Goal: Task Accomplishment & Management: Manage account settings

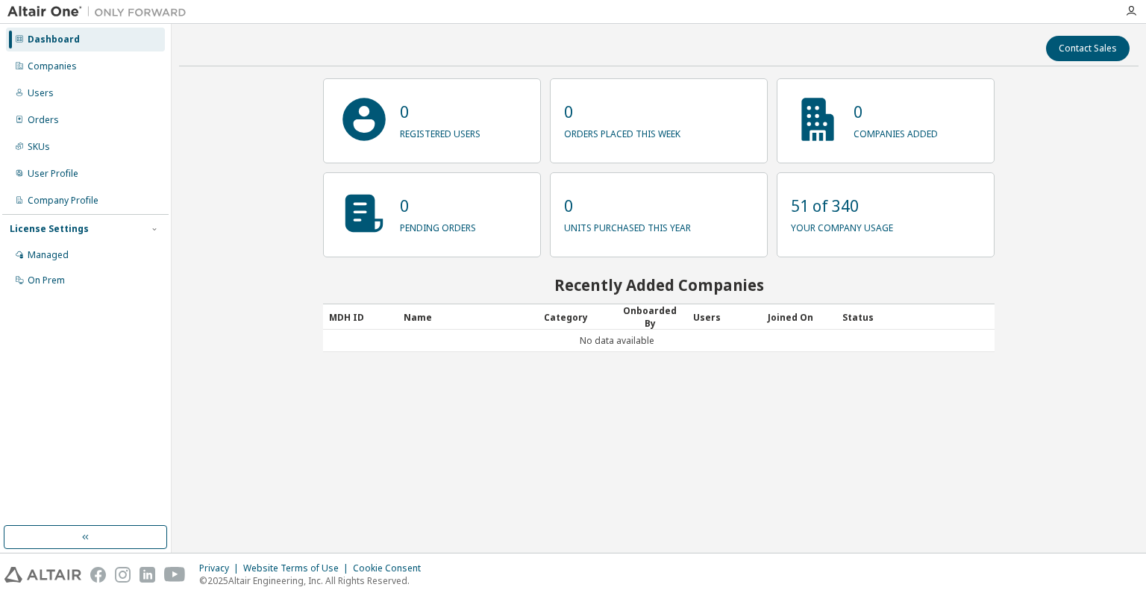
click at [608, 411] on div "Contact Sales 0 registered users 0 orders placed this week 0 companies added 0 …" at bounding box center [659, 288] width 960 height 514
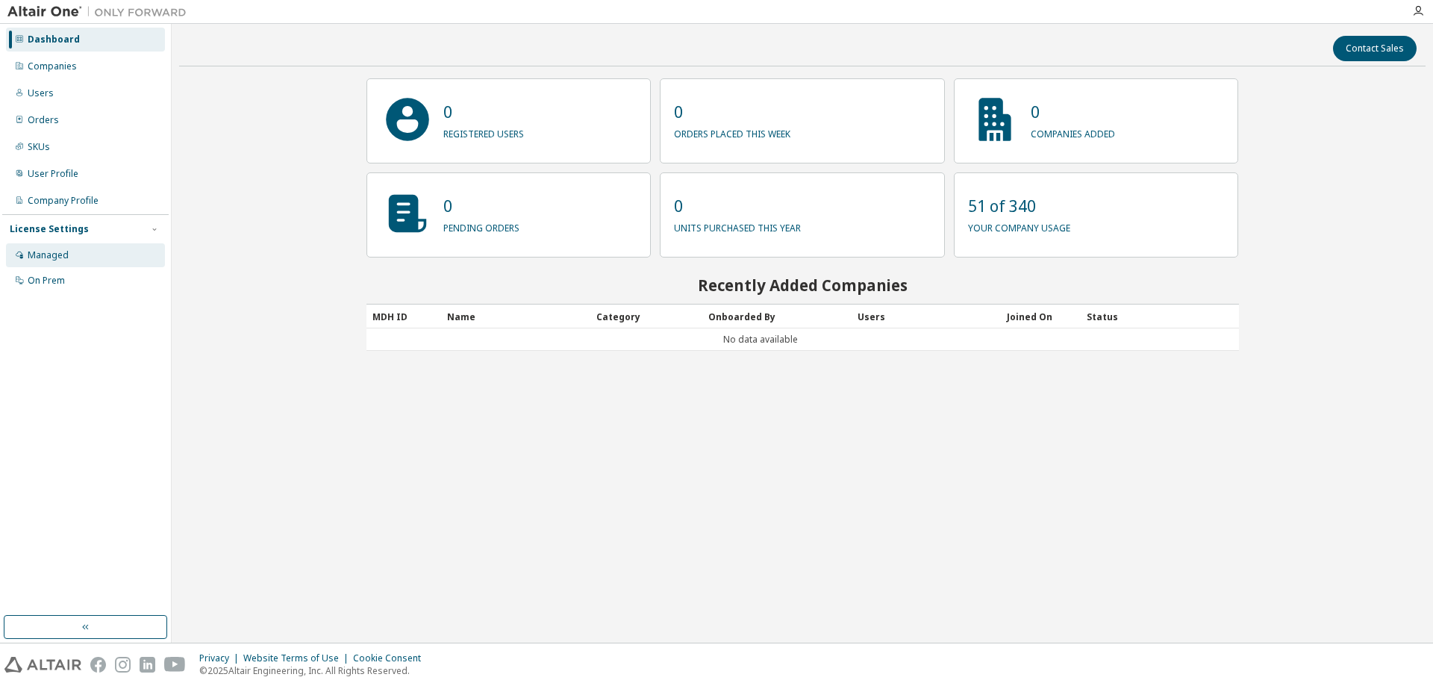
click at [89, 249] on div "Managed" at bounding box center [85, 255] width 159 height 24
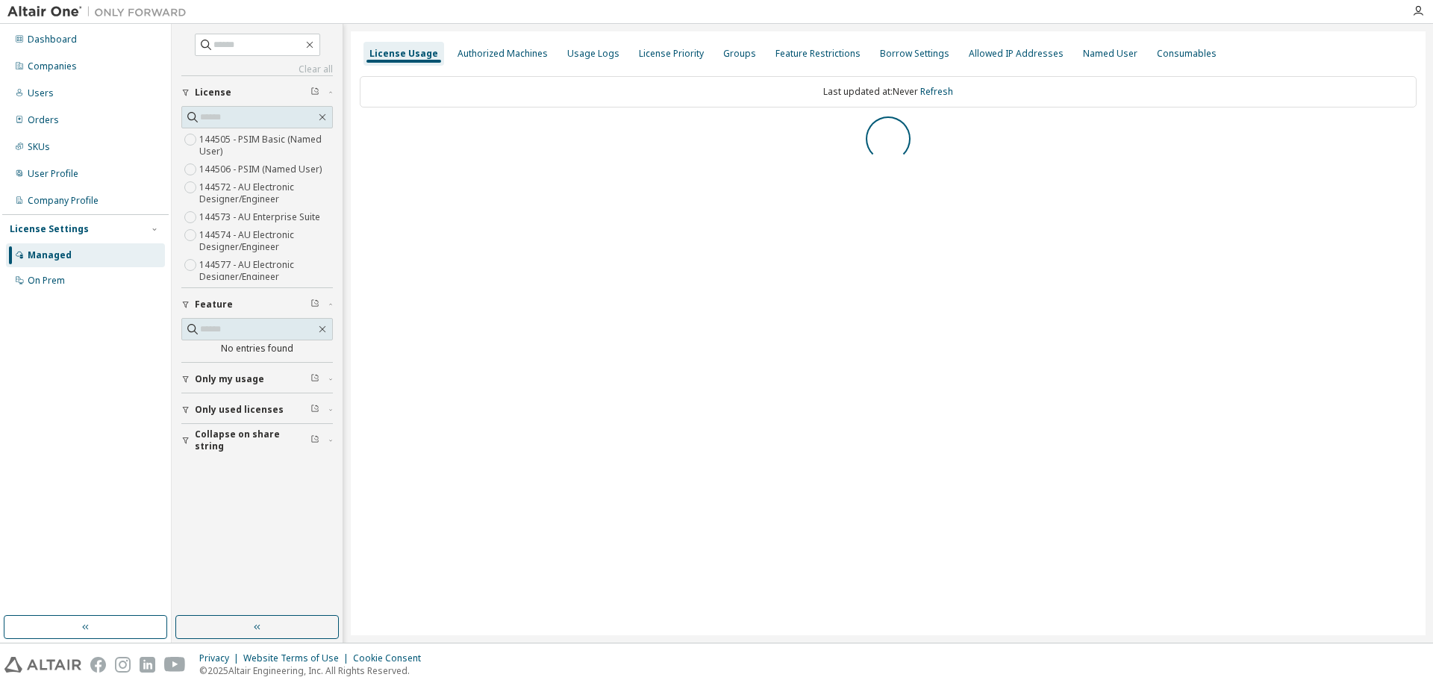
scroll to position [24, 0]
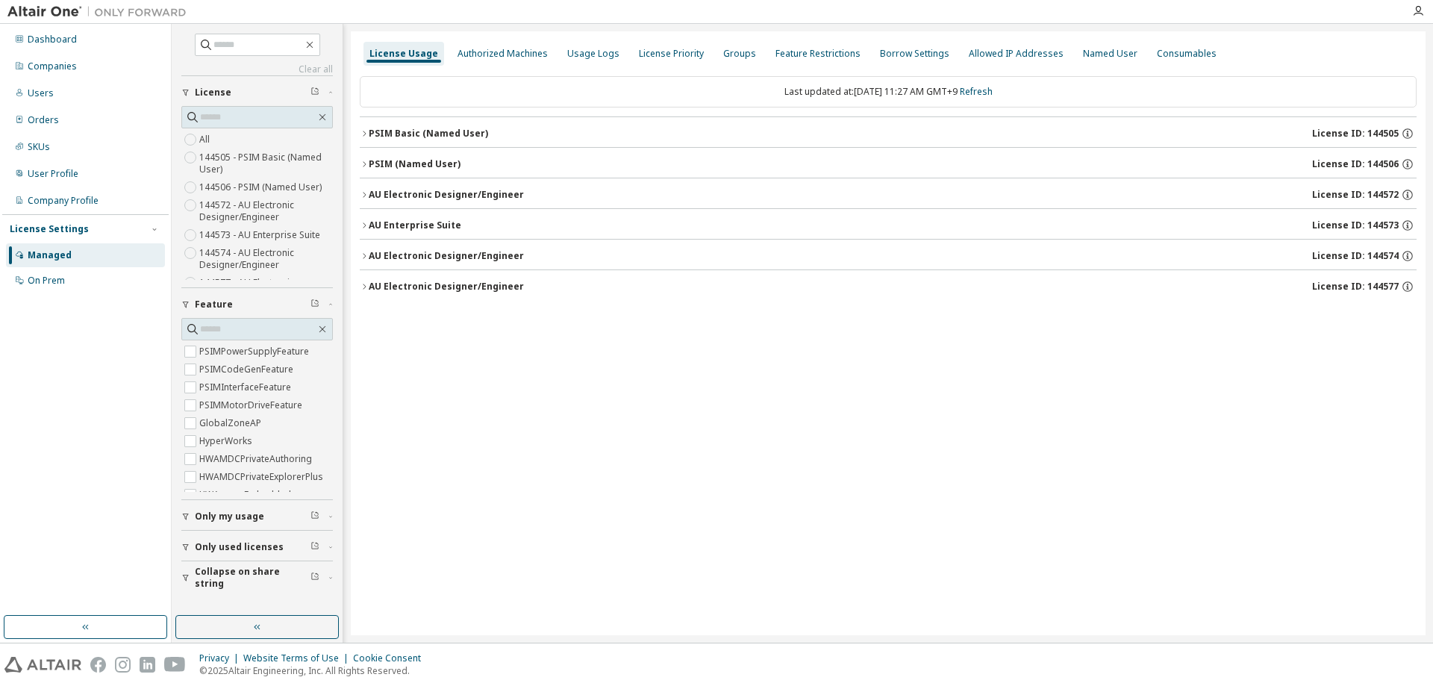
drag, startPoint x: 330, startPoint y: 219, endPoint x: 344, endPoint y: 177, distance: 44.1
click at [549, 464] on div "License Usage Authorized Machines Usage Logs License Priority Groups Feature Re…" at bounding box center [888, 333] width 1075 height 604
click at [758, 383] on div "License Usage Authorized Machines Usage Logs License Priority Groups Feature Re…" at bounding box center [888, 333] width 1075 height 604
click at [559, 387] on div "License Usage Authorized Machines Usage Logs License Priority Groups Feature Re…" at bounding box center [888, 333] width 1075 height 604
click at [78, 89] on div "Users" at bounding box center [85, 93] width 159 height 24
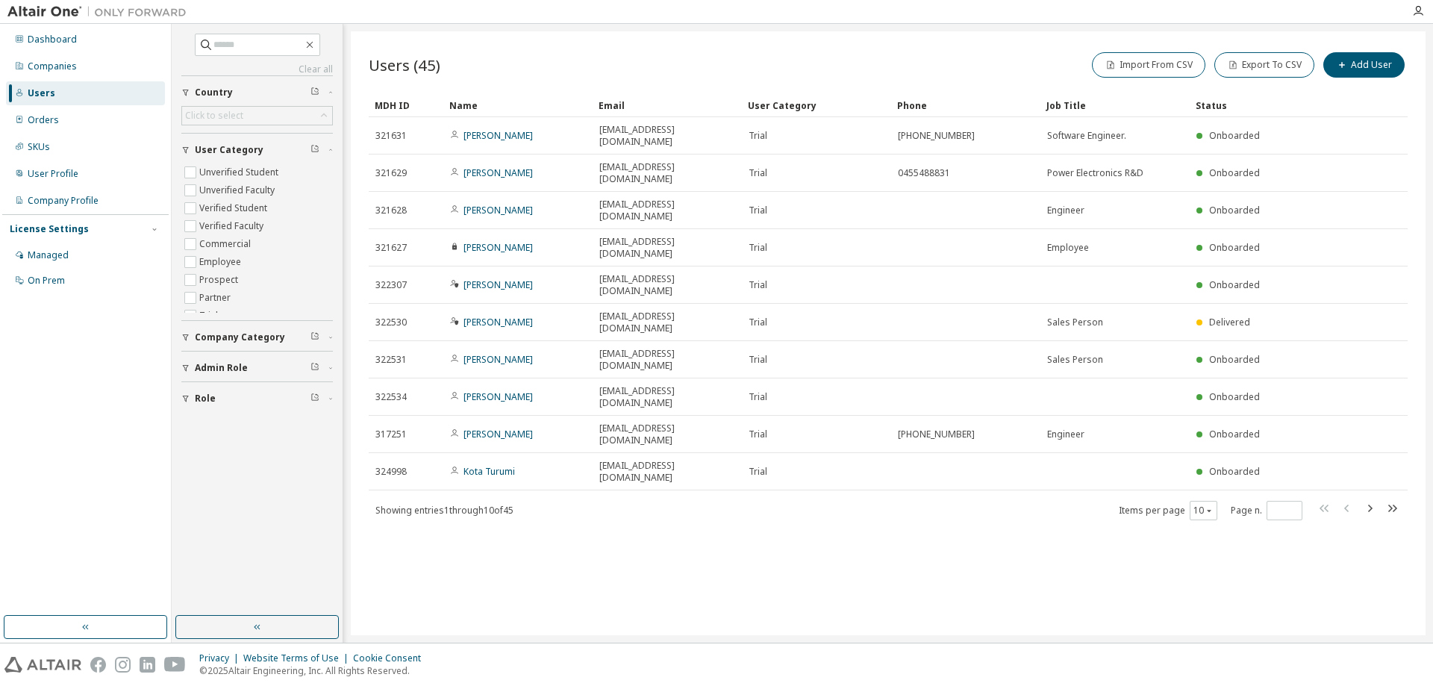
click at [726, 513] on div "Users (45) Import From CSV Export To CSV Add User Clear Load Save Save As Field…" at bounding box center [888, 333] width 1075 height 604
click at [999, 533] on div "Users (45) Import From CSV Export To CSV Add User Clear Load Save Save As Field…" at bounding box center [888, 333] width 1075 height 604
click at [1373, 499] on icon "button" at bounding box center [1370, 508] width 18 height 18
type input "*"
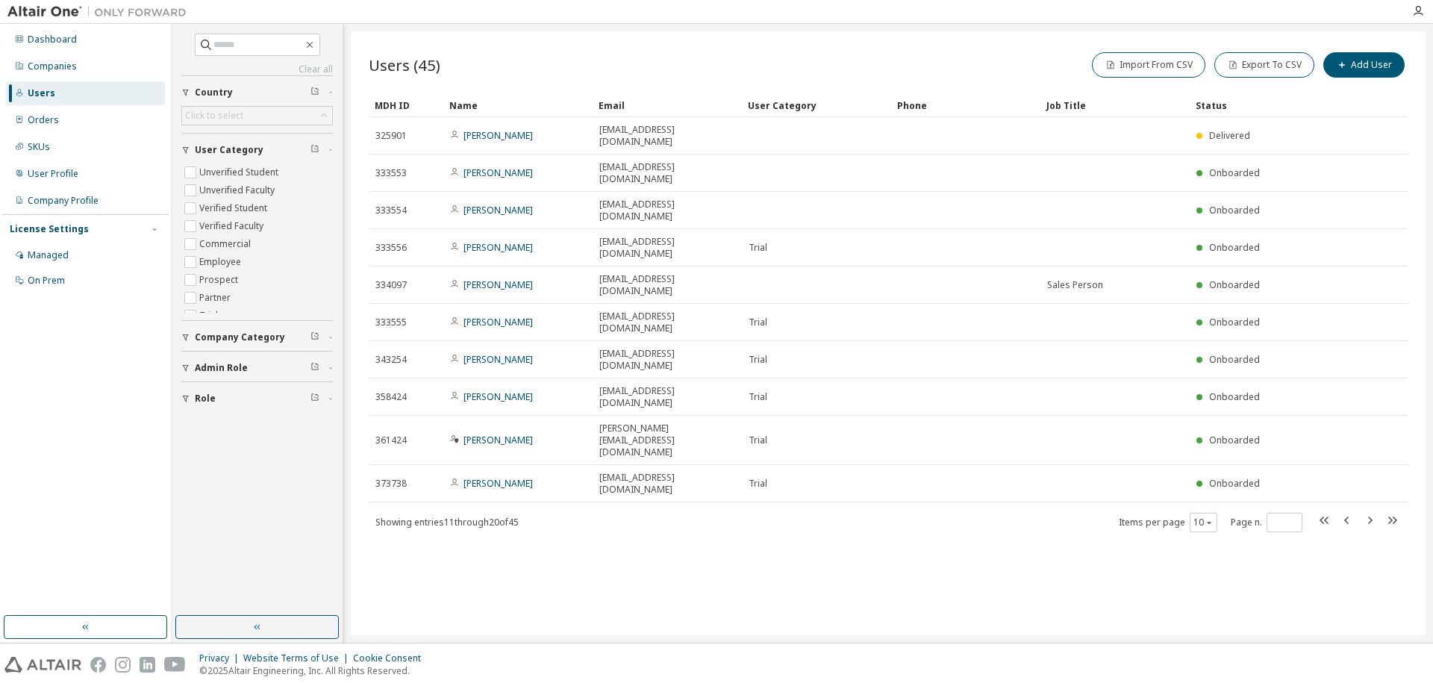
click at [925, 570] on div "Users (45) Import From CSV Export To CSV Add User Clear Load Save Save As Field…" at bounding box center [888, 333] width 1075 height 604
click at [1007, 517] on div "Users (45) Import From CSV Export To CSV Add User Clear Load Save Save As Field…" at bounding box center [888, 333] width 1075 height 604
click at [831, 520] on div "Users (45) Import From CSV Export To CSV Add User Clear Load Save Save As Field…" at bounding box center [888, 333] width 1075 height 604
click at [248, 54] on span at bounding box center [257, 45] width 125 height 22
click at [244, 40] on input "text" at bounding box center [258, 44] width 90 height 15
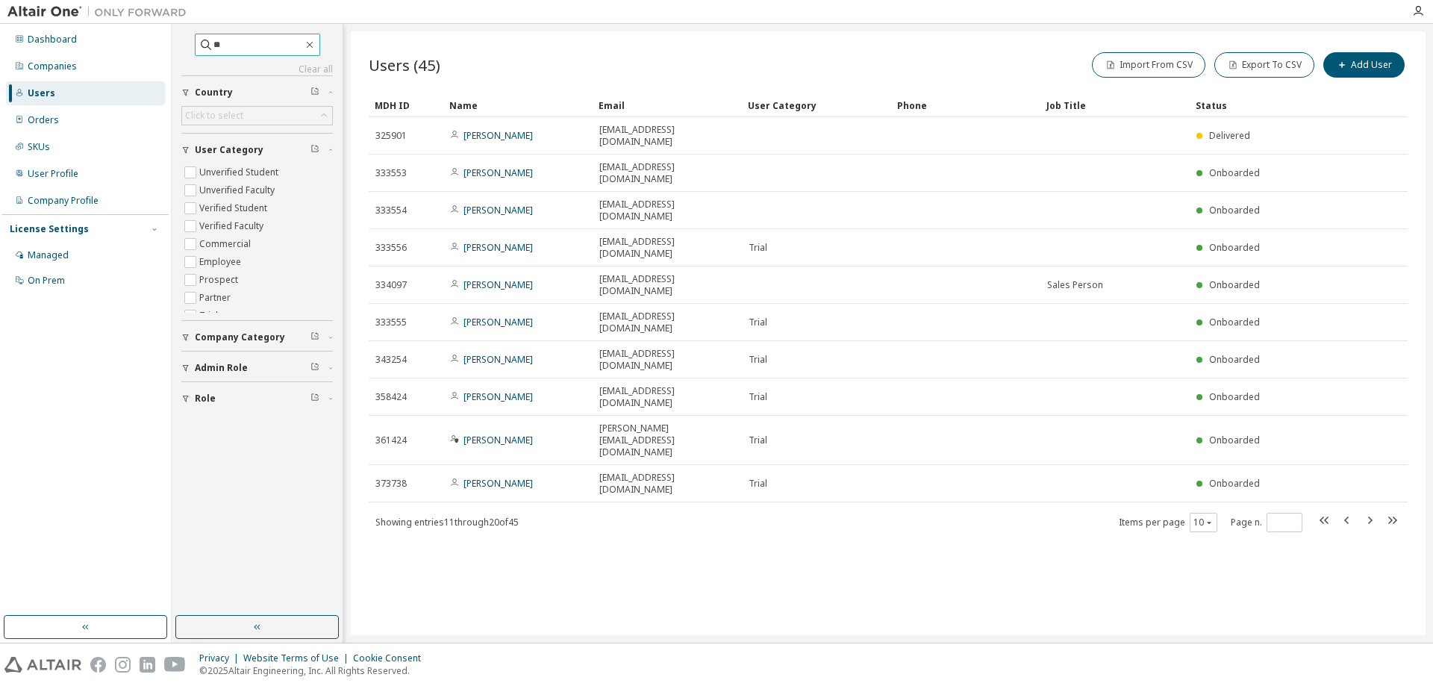
type input "*"
type input "********"
type input "*"
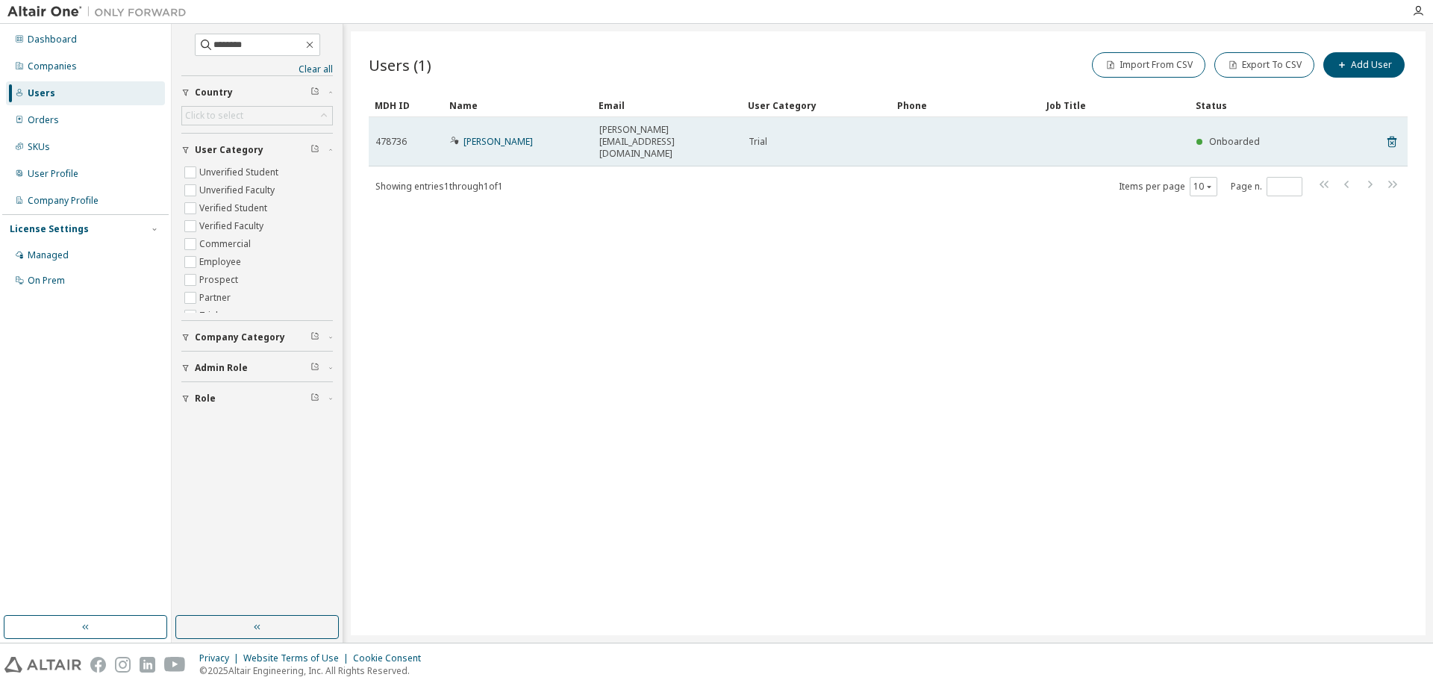
click at [641, 128] on span "nagamine@myway.co.jp" at bounding box center [667, 142] width 136 height 36
click at [506, 135] on link "Youan Nagamine" at bounding box center [498, 141] width 69 height 13
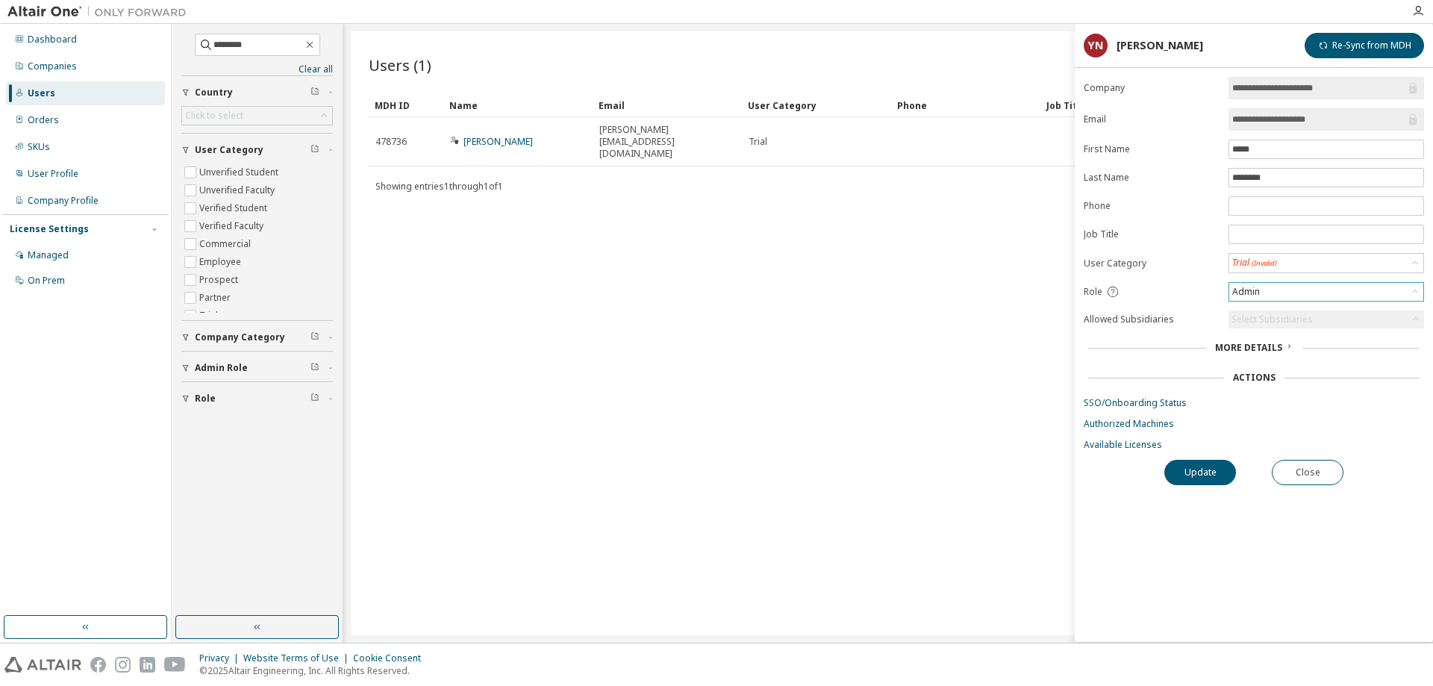
click at [1296, 282] on div "Admin" at bounding box center [1327, 291] width 196 height 19
click at [1277, 299] on div "Admin" at bounding box center [1326, 292] width 194 height 18
click at [1258, 349] on li "User" at bounding box center [1325, 349] width 191 height 19
click at [1205, 467] on button "Update" at bounding box center [1200, 472] width 72 height 25
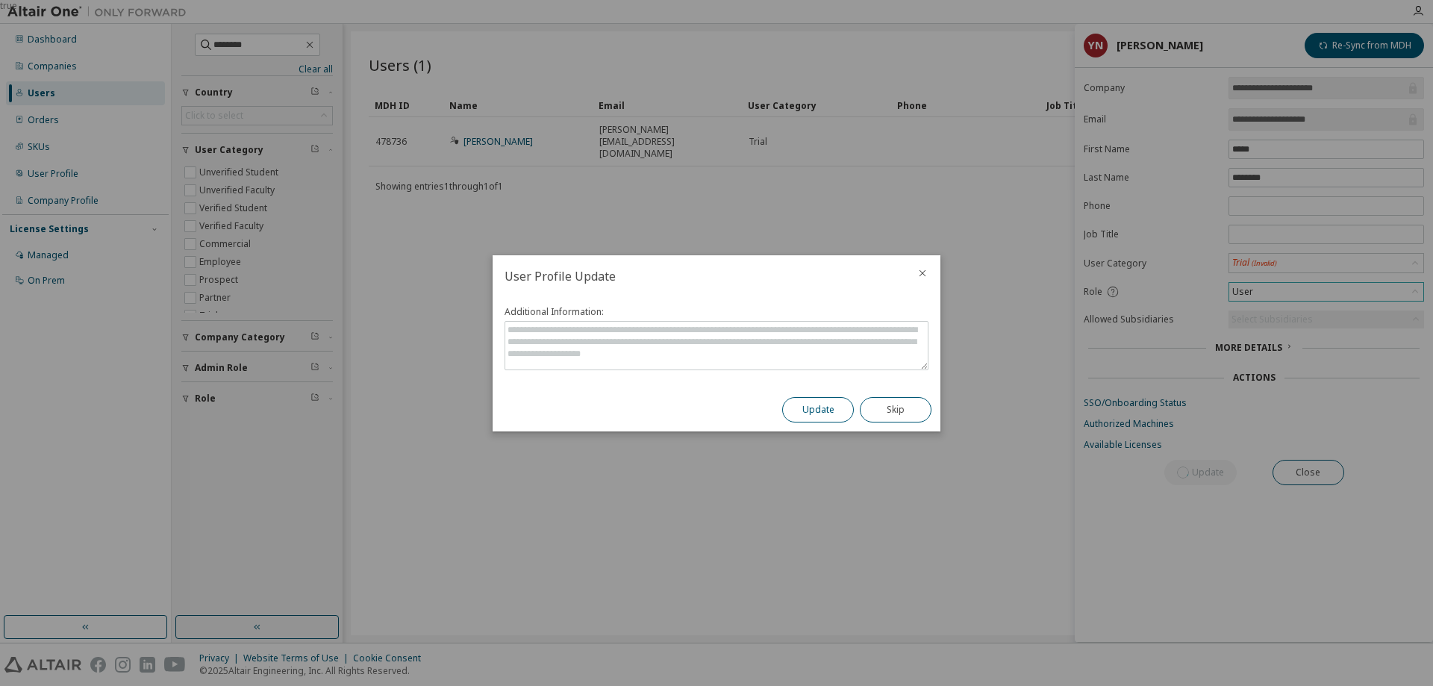
click at [830, 408] on button "Update" at bounding box center [818, 409] width 72 height 25
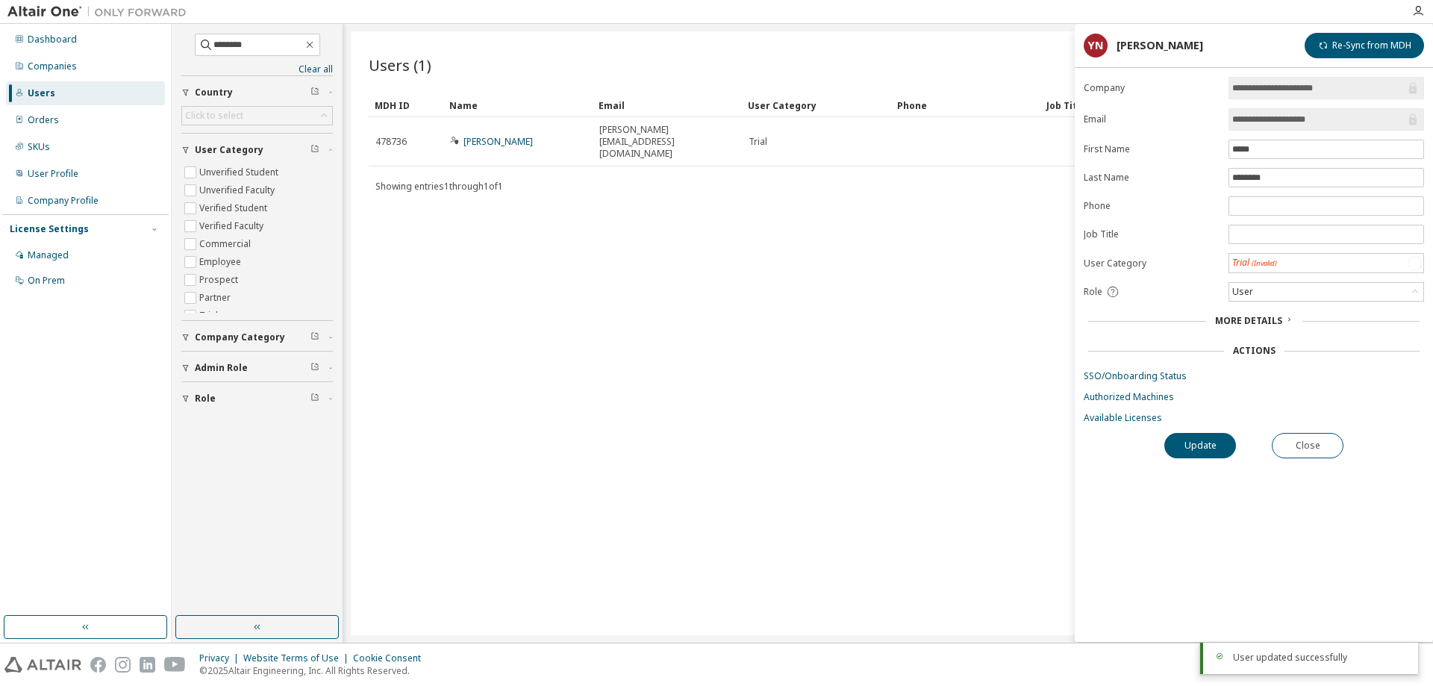
click at [847, 440] on div "Users (1) Import From CSV Export To CSV Add User Clear Load Save Save As Field …" at bounding box center [888, 333] width 1075 height 604
click at [95, 249] on div "Managed" at bounding box center [85, 255] width 159 height 24
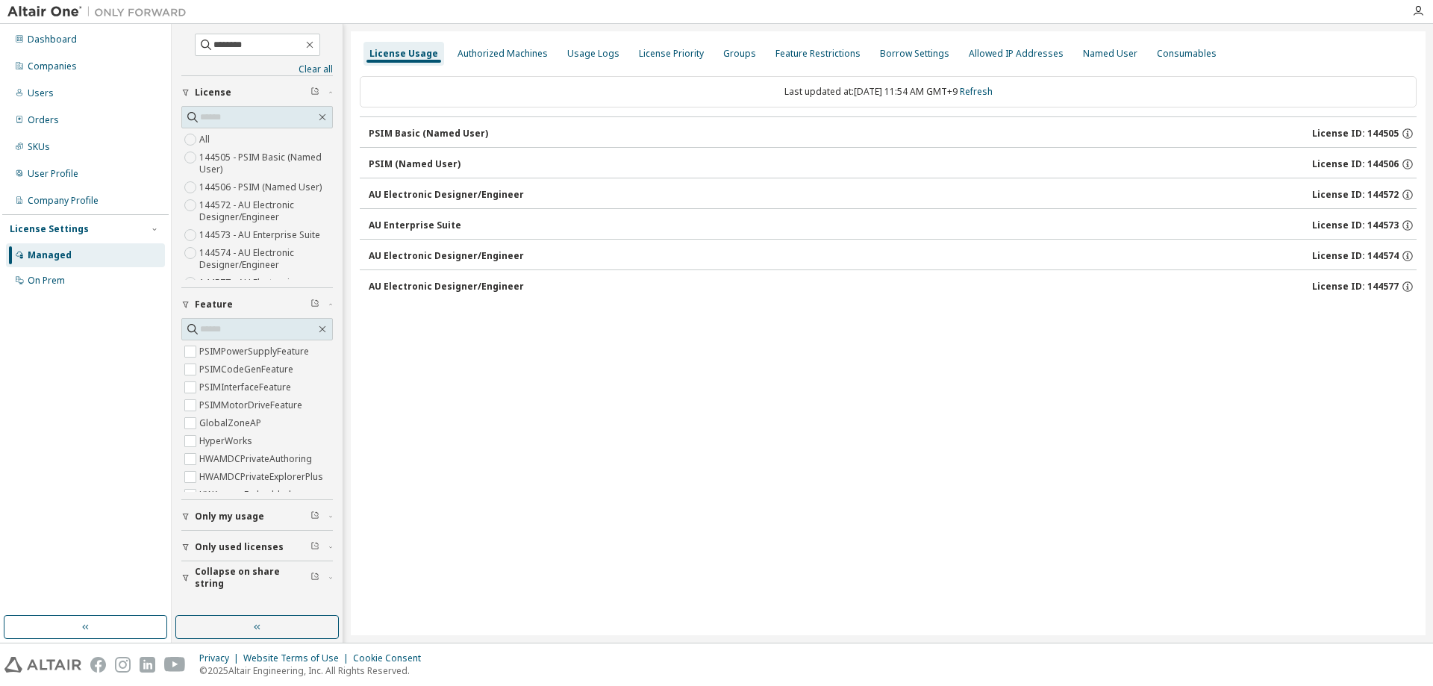
click at [711, 422] on div "License Usage Authorized Machines Usage Logs License Priority Groups Feature Re…" at bounding box center [888, 333] width 1075 height 604
click at [582, 538] on div "License Usage Authorized Machines Usage Logs License Priority Groups Feature Re…" at bounding box center [888, 333] width 1075 height 604
click at [646, 455] on div "License Usage Authorized Machines Usage Logs License Priority Groups Feature Re…" at bounding box center [888, 333] width 1075 height 604
click at [434, 137] on div "PSIM Basic (Named User)" at bounding box center [428, 134] width 119 height 12
click at [431, 131] on div "PSIM Basic (Named User)" at bounding box center [428, 134] width 119 height 12
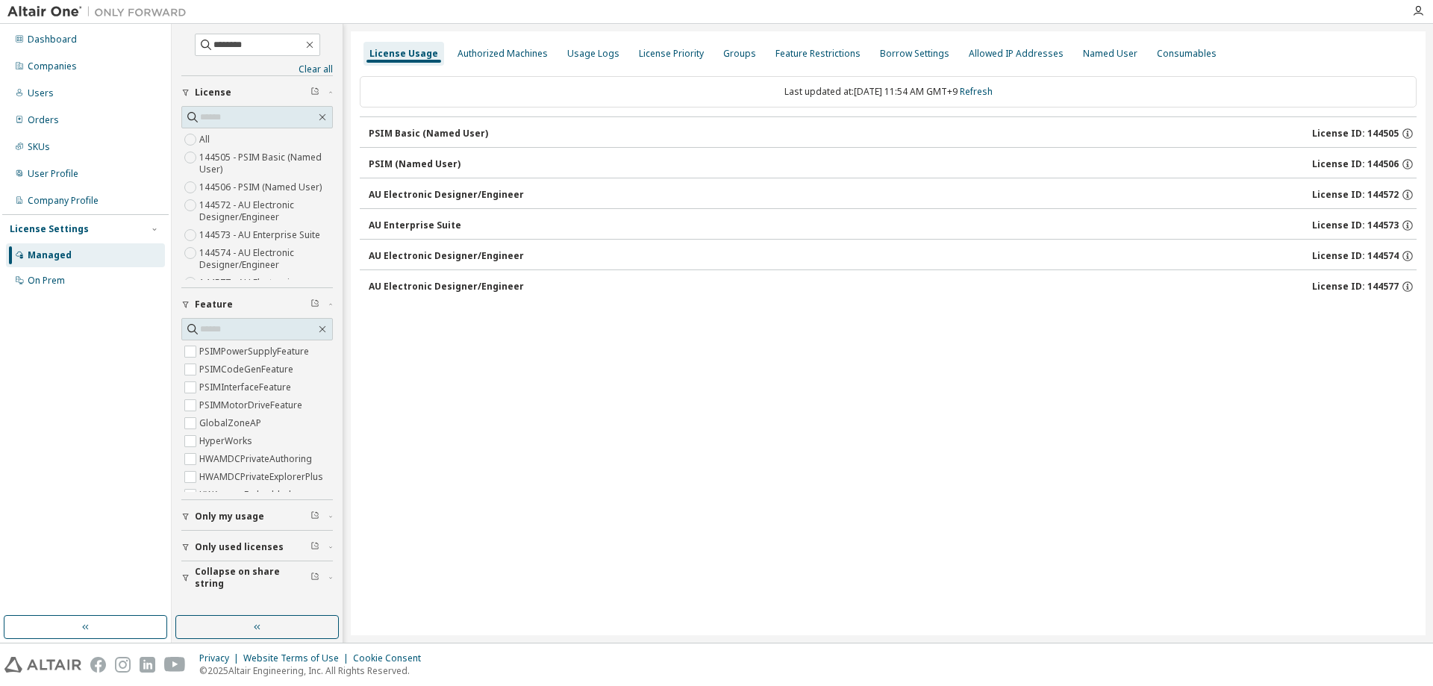
drag, startPoint x: 616, startPoint y: 468, endPoint x: 531, endPoint y: 351, distance: 144.4
click at [615, 468] on div "License Usage Authorized Machines Usage Logs License Priority Groups Feature Re…" at bounding box center [888, 333] width 1075 height 604
click at [411, 126] on button "PSIM Basic (Named User) License ID: 144505" at bounding box center [893, 133] width 1048 height 33
click at [1324, 369] on div "License Usage Authorized Machines Usage Logs License Priority Groups Feature Re…" at bounding box center [888, 333] width 1075 height 604
click at [450, 133] on div "PSIM Basic (Named User)" at bounding box center [428, 134] width 119 height 12
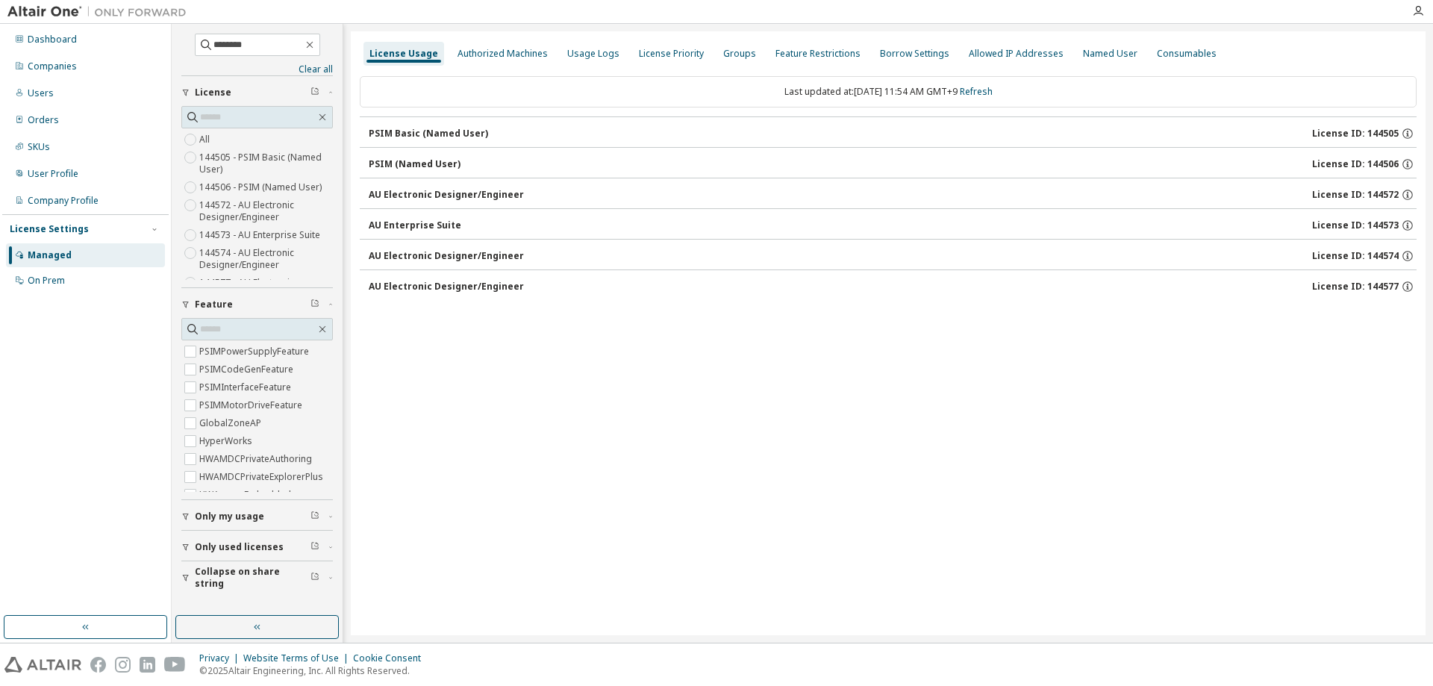
click at [437, 160] on div "PSIM (Named User)" at bounding box center [415, 164] width 92 height 12
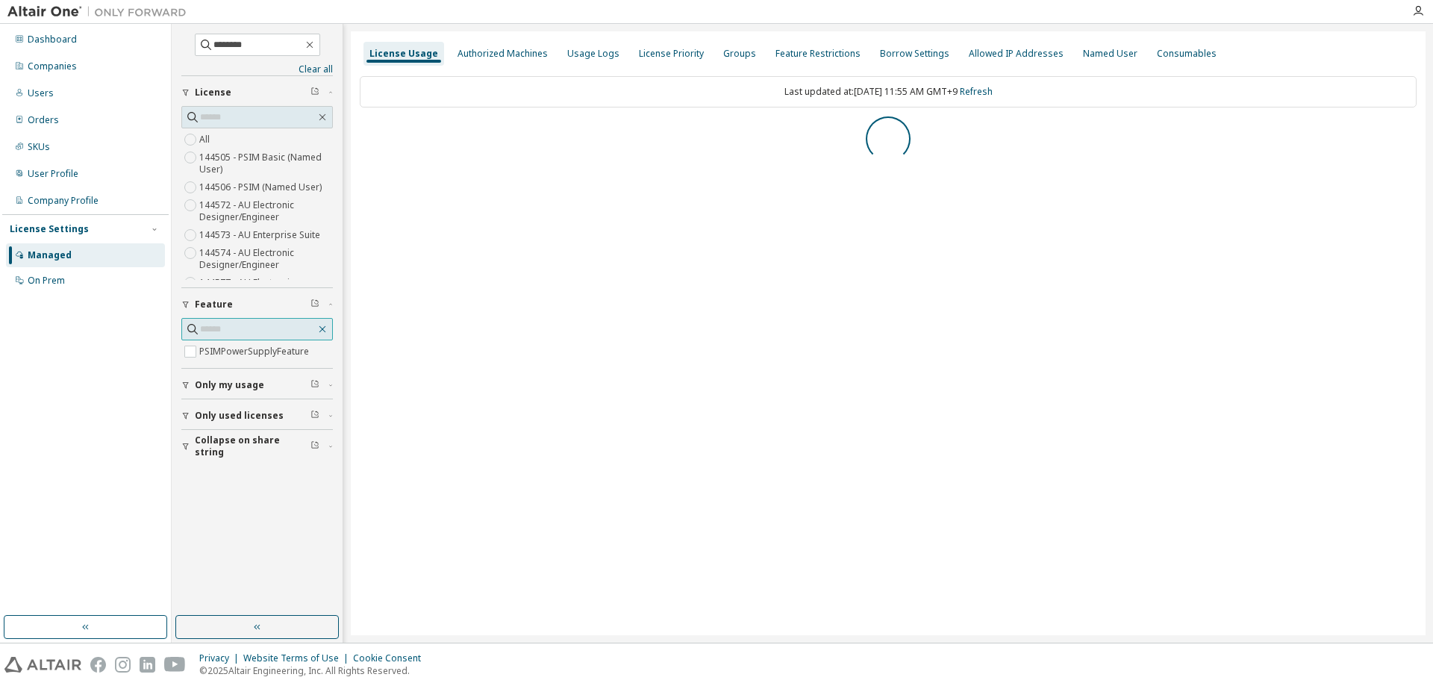
click at [324, 330] on icon "button" at bounding box center [322, 329] width 12 height 12
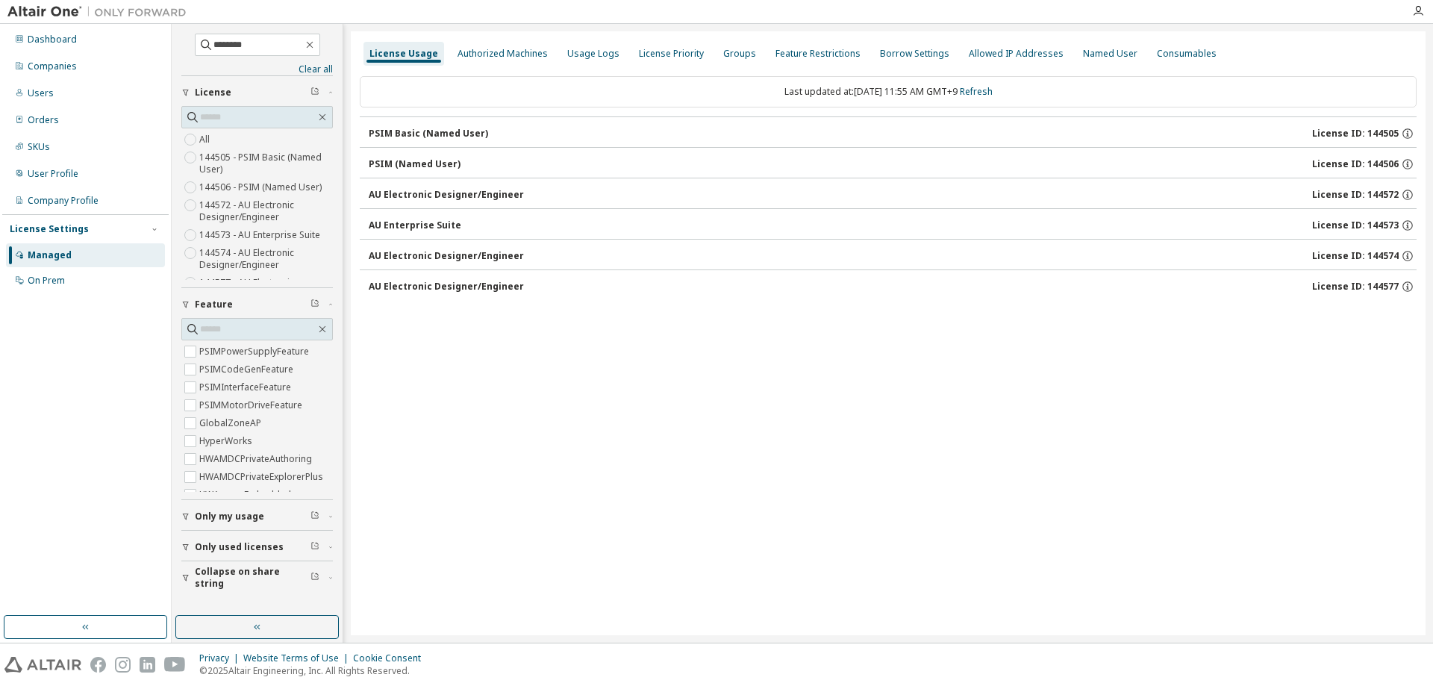
click at [387, 140] on div "PSIM Basic (Named User) License ID: 144505" at bounding box center [893, 133] width 1048 height 13
click at [184, 513] on icon "button" at bounding box center [185, 516] width 9 height 9
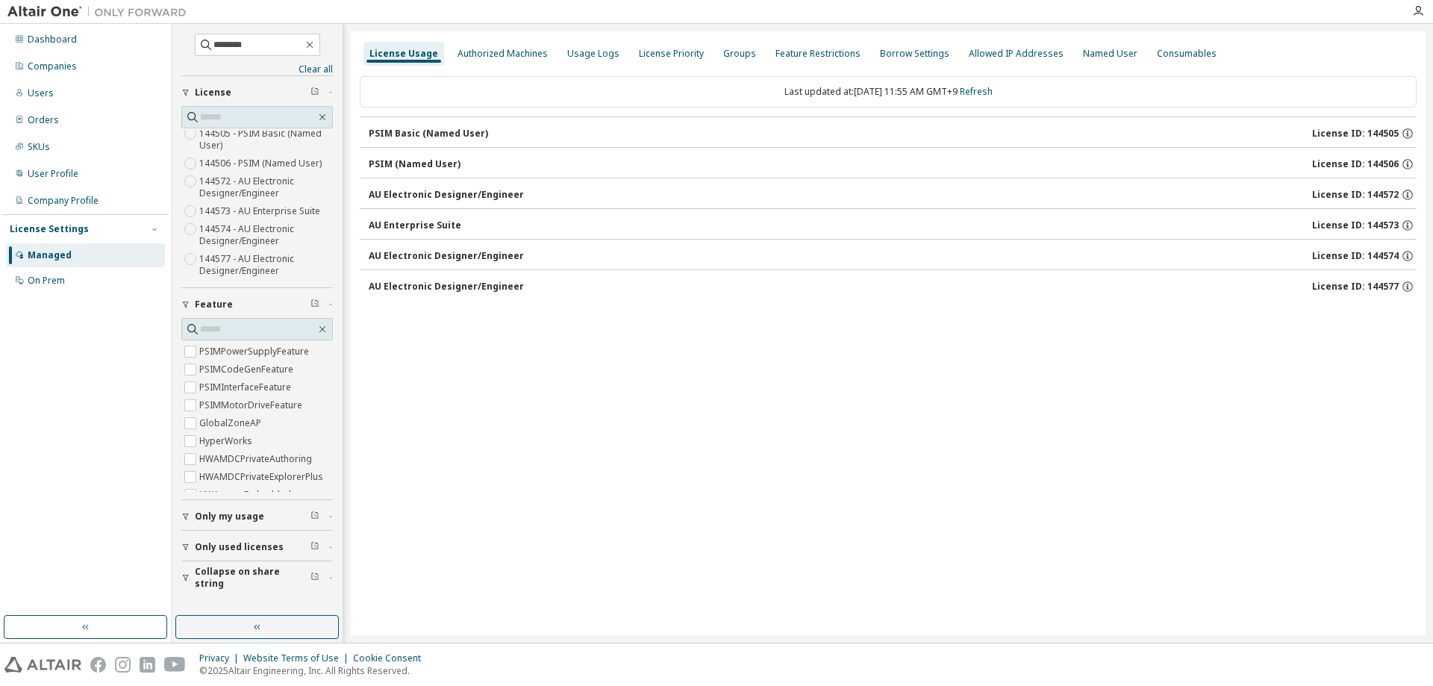
click at [401, 129] on div "PSIM Basic (Named User)" at bounding box center [428, 134] width 119 height 12
click at [463, 141] on button "PSIM Basic (Named User) License ID: 144505" at bounding box center [893, 133] width 1048 height 33
click at [465, 128] on div "PSIM Basic (Named User)" at bounding box center [428, 134] width 119 height 12
click at [610, 402] on div "License Usage Authorized Machines Usage Logs License Priority Groups Feature Re…" at bounding box center [888, 333] width 1075 height 604
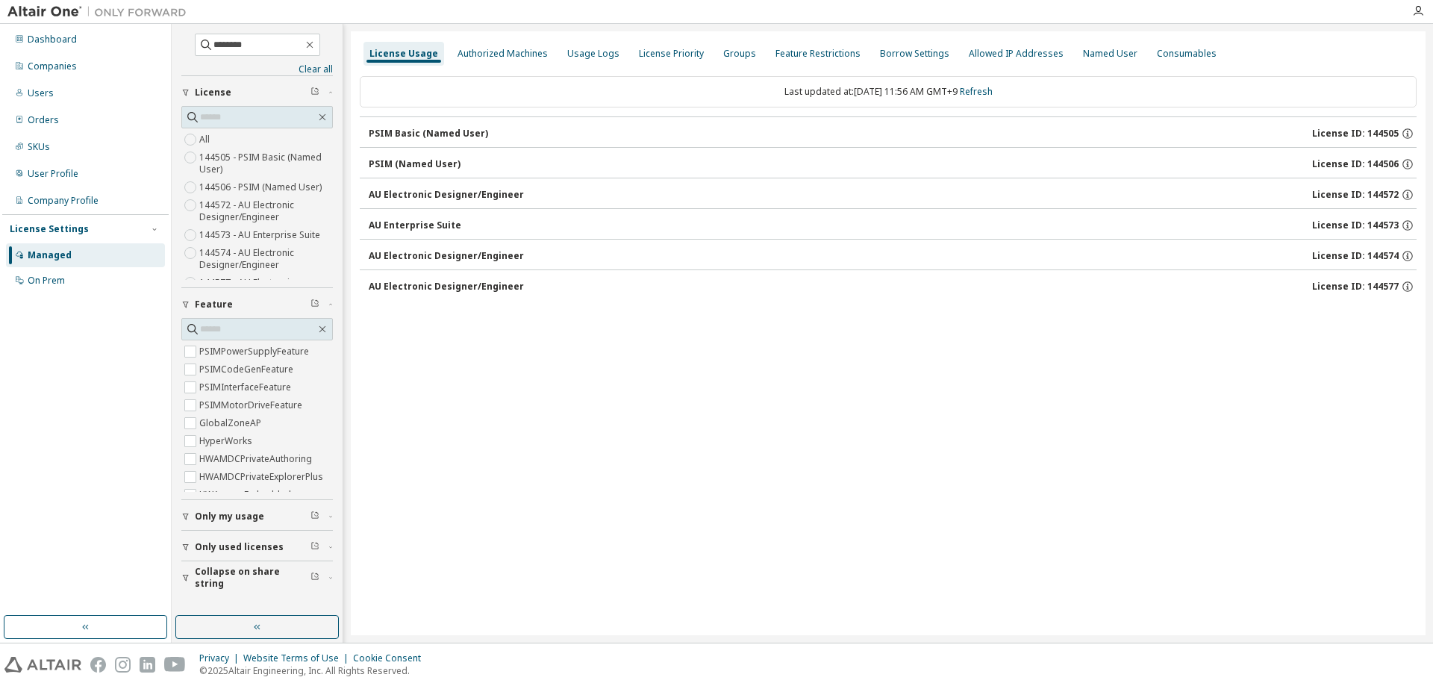
click at [433, 131] on div "PSIM Basic (Named User)" at bounding box center [428, 134] width 119 height 12
click at [473, 458] on div "License Usage Authorized Machines Usage Logs License Priority Groups Feature Re…" at bounding box center [888, 333] width 1075 height 604
click at [397, 130] on div "PSIM Basic (Named User)" at bounding box center [428, 134] width 119 height 12
click at [433, 193] on div "AU Electronic Designer/Engineer" at bounding box center [446, 195] width 155 height 12
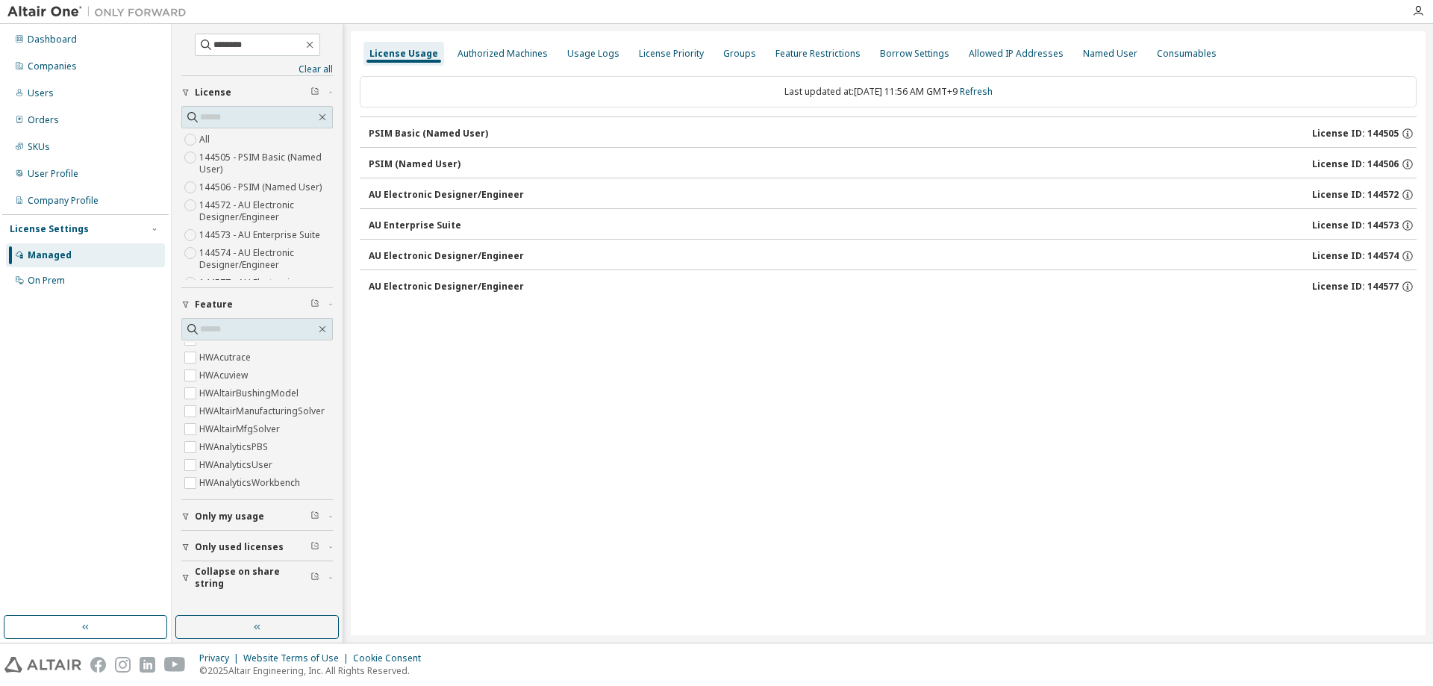
click at [438, 220] on div "AU Enterprise Suite" at bounding box center [415, 225] width 93 height 12
click at [585, 442] on div "License Usage Authorized Machines Usage Logs License Priority Groups Feature Re…" at bounding box center [888, 333] width 1075 height 604
click at [461, 281] on div "AU Electronic Designer/Engineer" at bounding box center [446, 287] width 155 height 12
click at [455, 283] on div "AU Electronic Designer/Engineer" at bounding box center [446, 287] width 155 height 12
click at [631, 458] on div "License Usage Authorized Machines Usage Logs License Priority Groups Feature Re…" at bounding box center [888, 333] width 1075 height 604
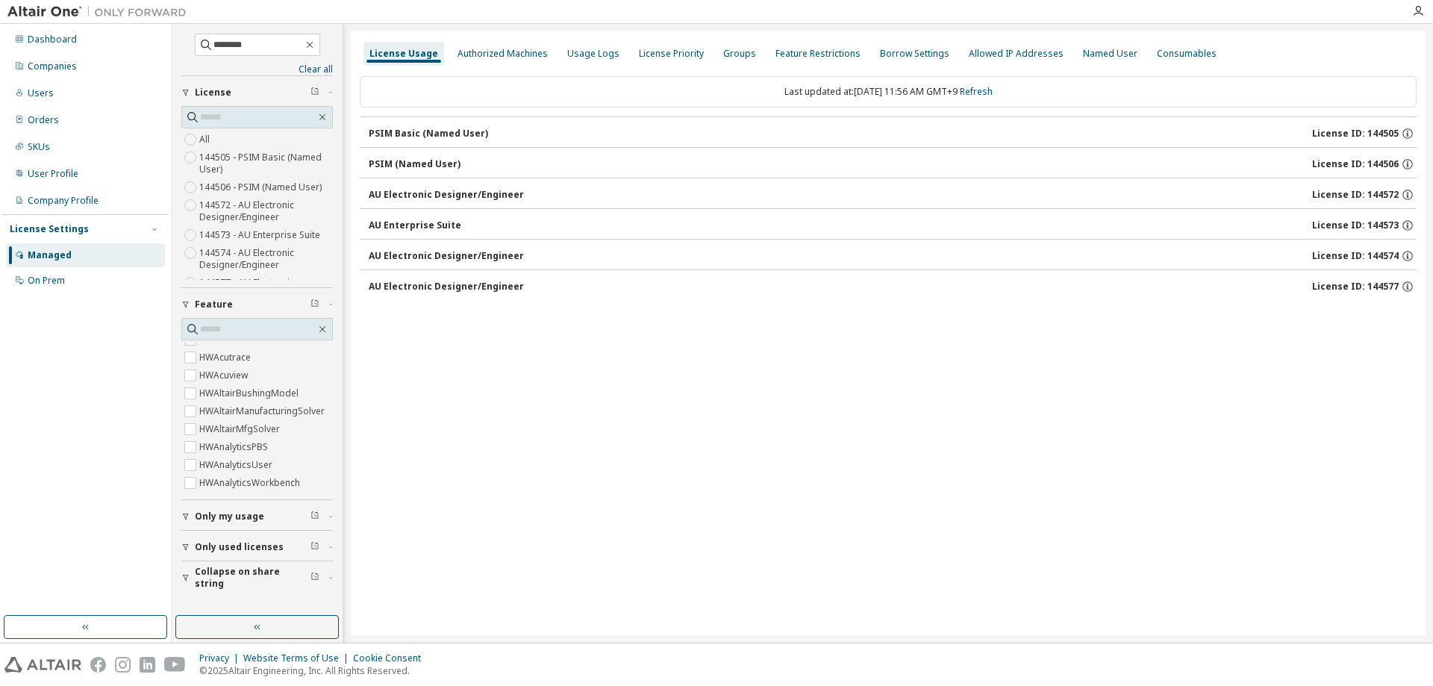
click at [522, 451] on div "License Usage Authorized Machines Usage Logs License Priority Groups Feature Re…" at bounding box center [888, 333] width 1075 height 604
click at [409, 246] on button "AU Electronic Designer/Engineer License ID: 144574" at bounding box center [893, 256] width 1048 height 33
click at [411, 254] on div "AU Electronic Designer/Engineer" at bounding box center [446, 256] width 155 height 12
drag, startPoint x: 595, startPoint y: 428, endPoint x: 602, endPoint y: 423, distance: 9.1
click at [596, 428] on div "License Usage Authorized Machines Usage Logs License Priority Groups Feature Re…" at bounding box center [888, 333] width 1075 height 604
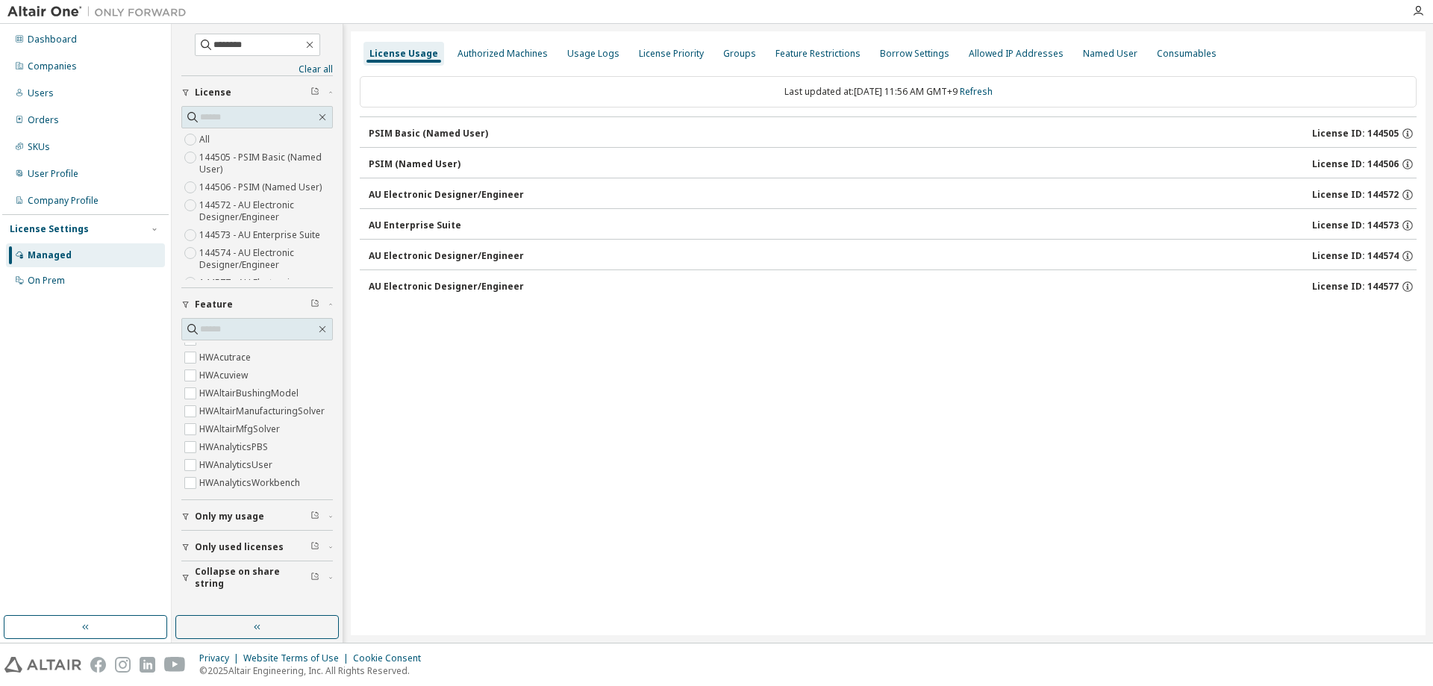
click at [452, 251] on div "AU Electronic Designer/Engineer" at bounding box center [446, 256] width 155 height 12
click at [441, 288] on div "AU Electronic Designer/Engineer" at bounding box center [446, 287] width 155 height 12
click at [490, 340] on div "License Usage Authorized Machines Usage Logs License Priority Groups Feature Re…" at bounding box center [888, 333] width 1075 height 604
click at [436, 134] on div "PSIM Basic (Named User)" at bounding box center [428, 134] width 119 height 12
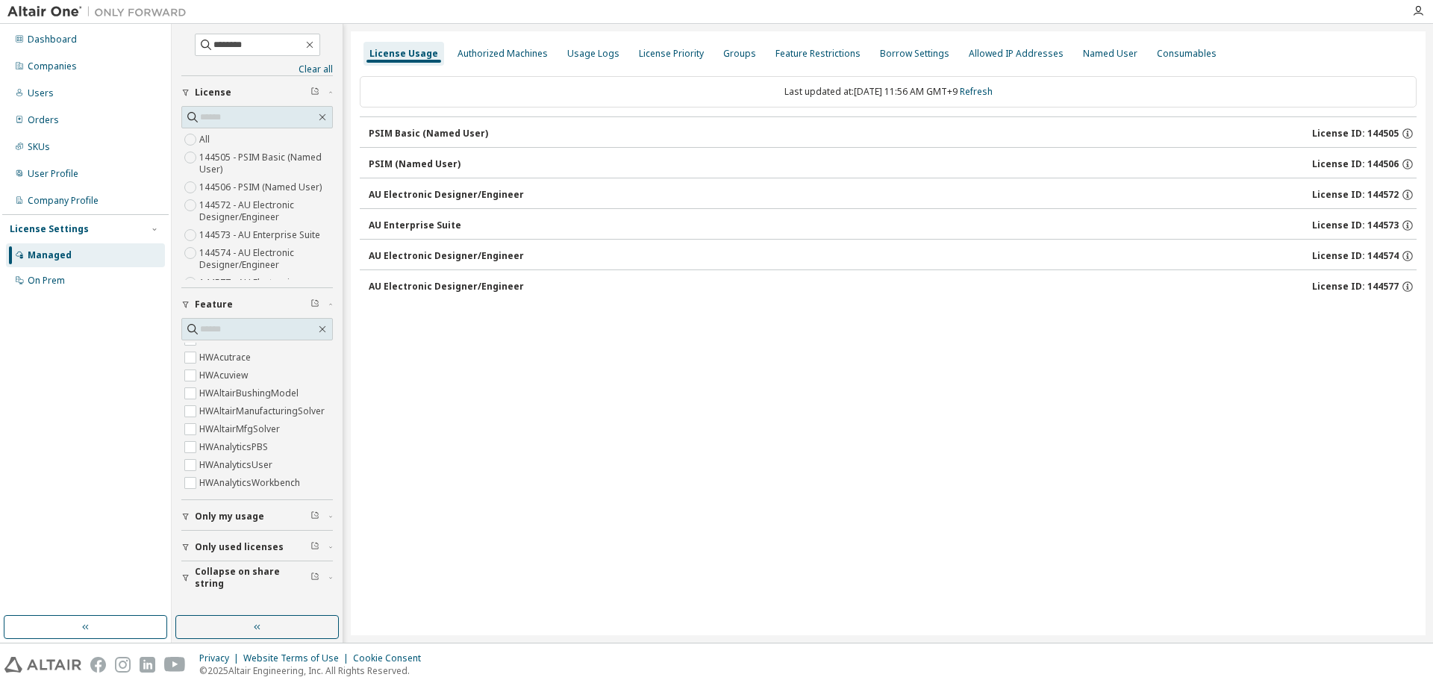
click at [436, 134] on div "PSIM Basic (Named User)" at bounding box center [428, 134] width 119 height 12
click at [461, 303] on div "Last updated at: Mon 2025-09-08 11:56 AM GMT+9 Refresh PSIM Basic (Named User) …" at bounding box center [888, 189] width 1057 height 245
drag, startPoint x: 508, startPoint y: 389, endPoint x: 508, endPoint y: 381, distance: 8.2
click at [508, 388] on div "License Usage Authorized Machines Usage Logs License Priority Groups Feature Re…" at bounding box center [888, 333] width 1075 height 604
click at [65, 96] on div "Users" at bounding box center [85, 93] width 159 height 24
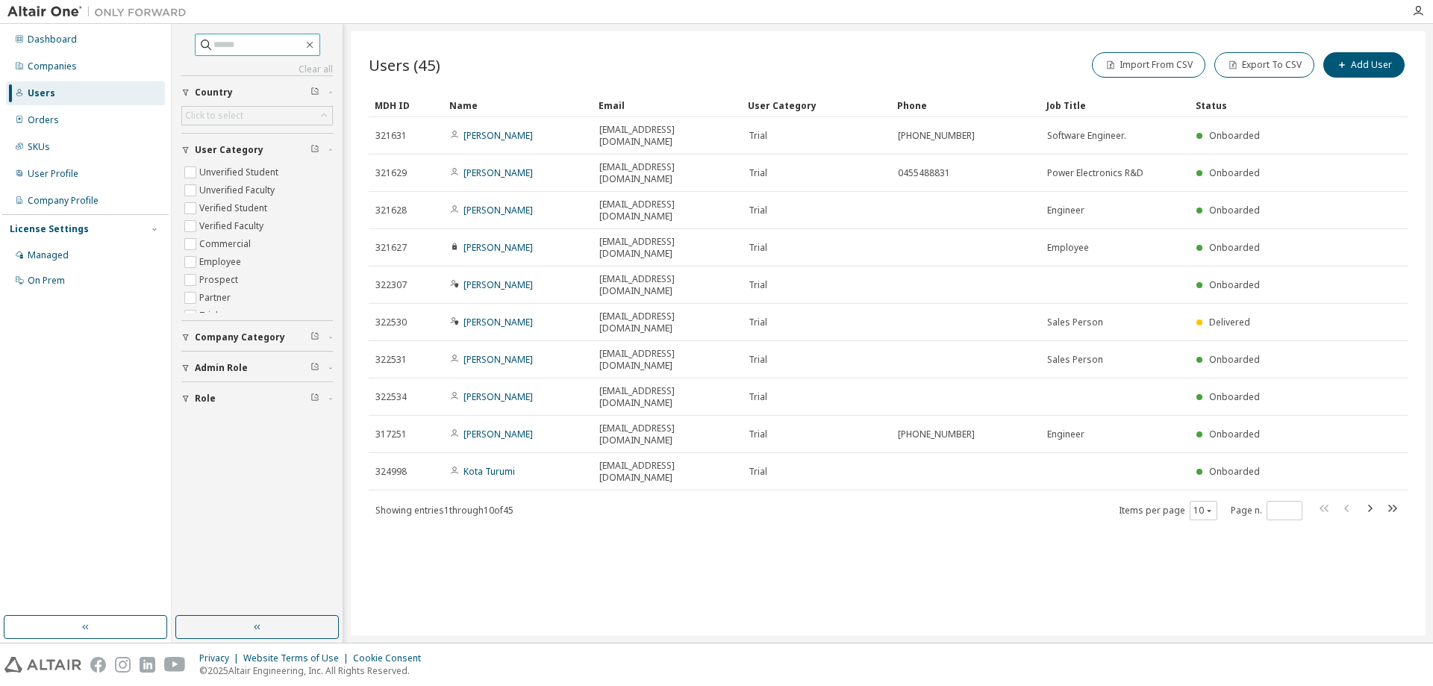
click at [226, 42] on input "text" at bounding box center [258, 44] width 90 height 15
type input "********"
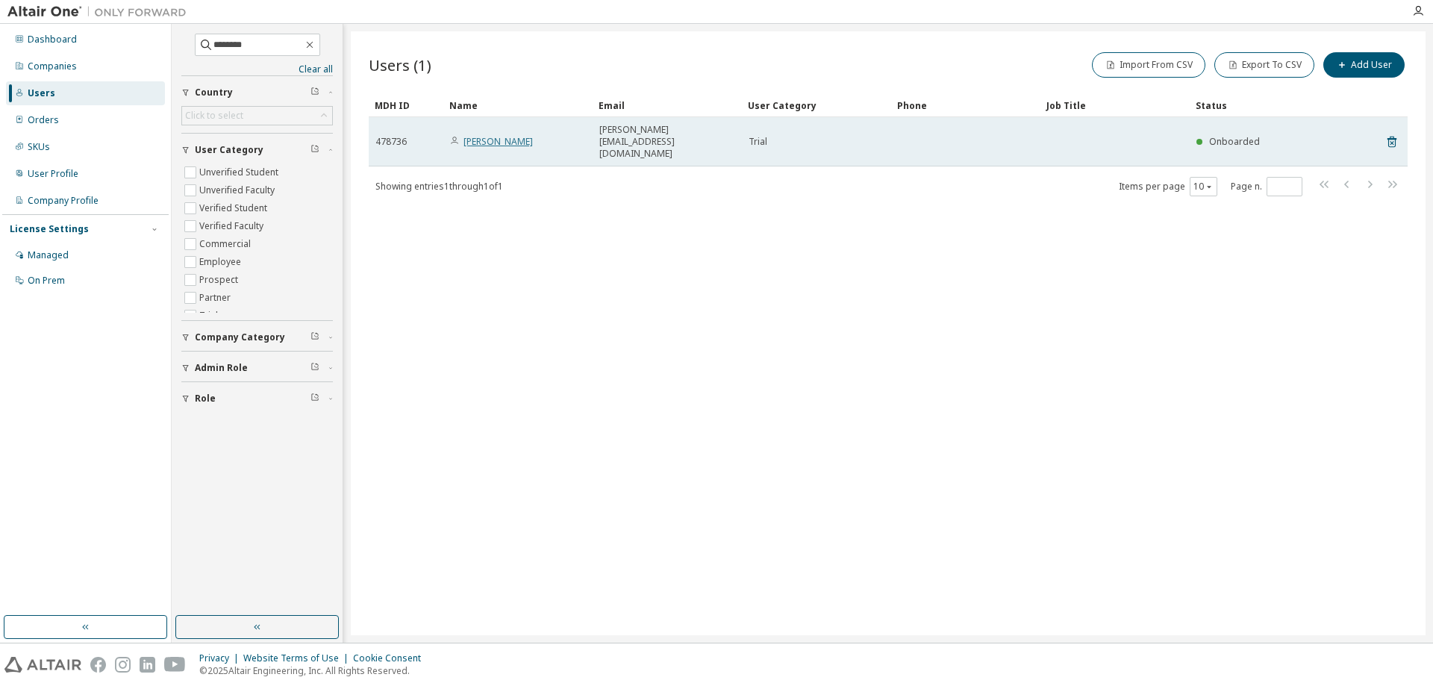
click at [525, 135] on link "Youan Nagamine" at bounding box center [498, 141] width 69 height 13
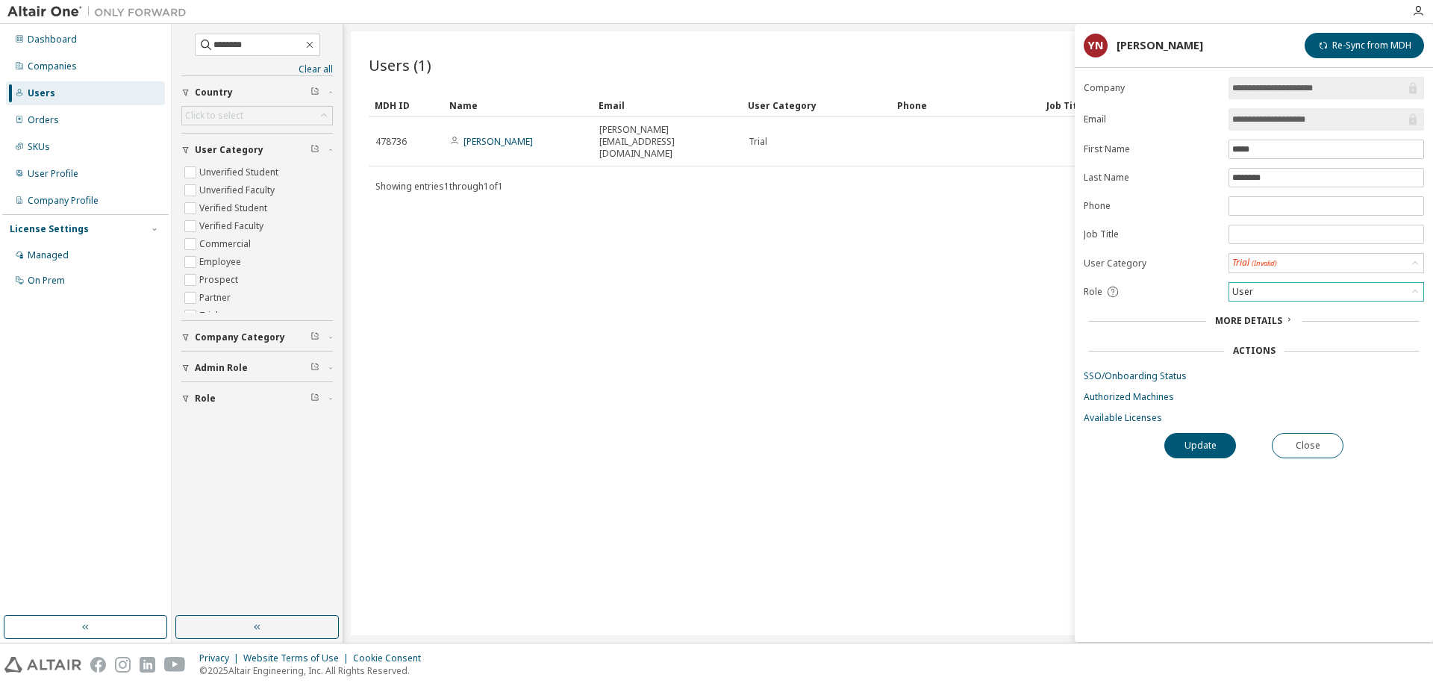
click at [1282, 293] on div "User" at bounding box center [1326, 292] width 194 height 18
click at [1256, 308] on li "Admin" at bounding box center [1325, 311] width 191 height 19
click at [1207, 446] on button "Update" at bounding box center [1200, 445] width 72 height 25
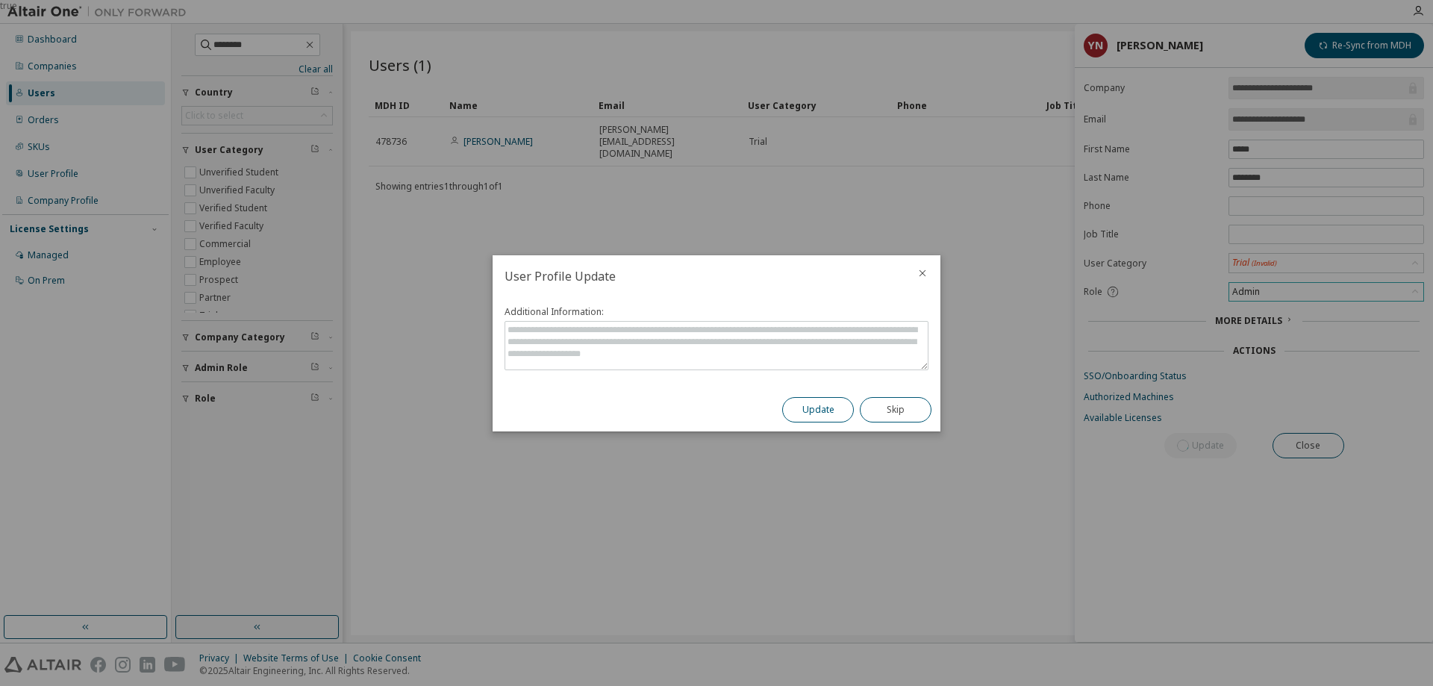
click at [819, 415] on button "Update" at bounding box center [818, 409] width 72 height 25
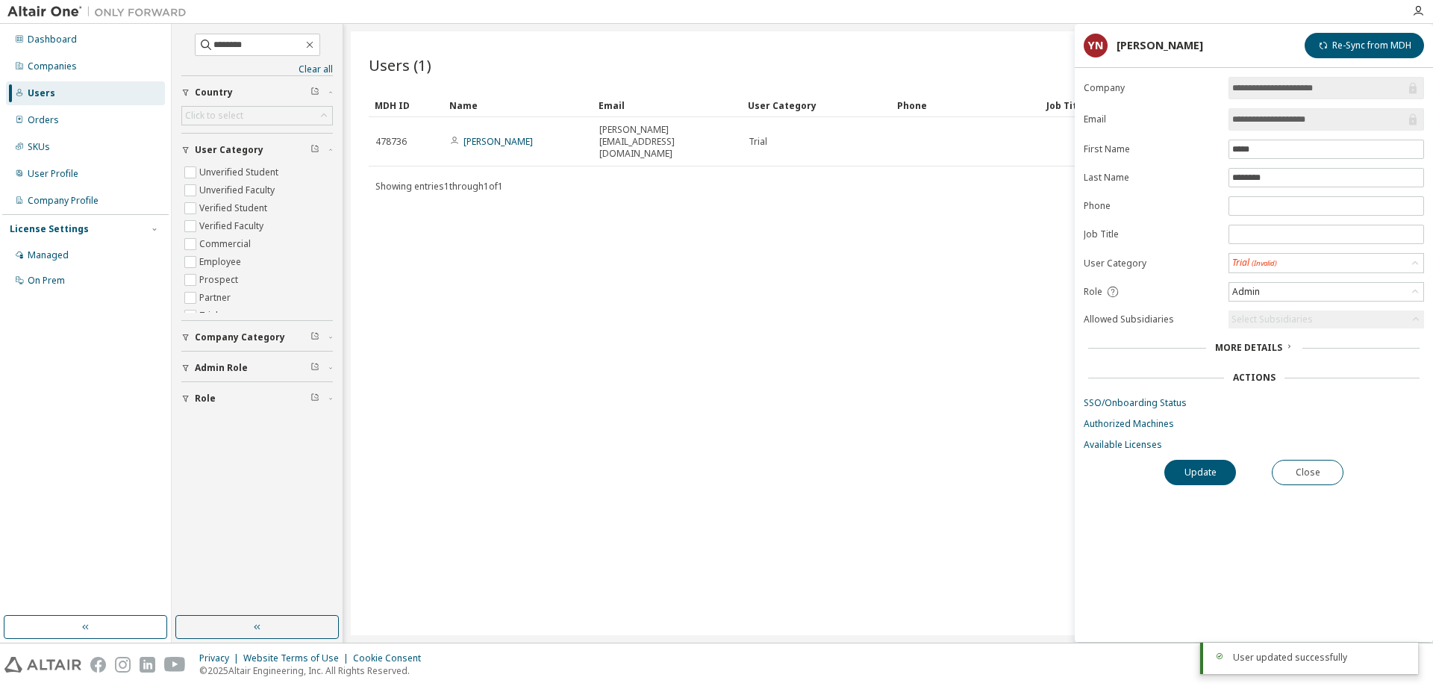
click at [731, 465] on div "Users (1) Import From CSV Export To CSV Add User Clear Load Save Save As Field …" at bounding box center [888, 333] width 1075 height 604
click at [66, 255] on div "Managed" at bounding box center [48, 255] width 41 height 12
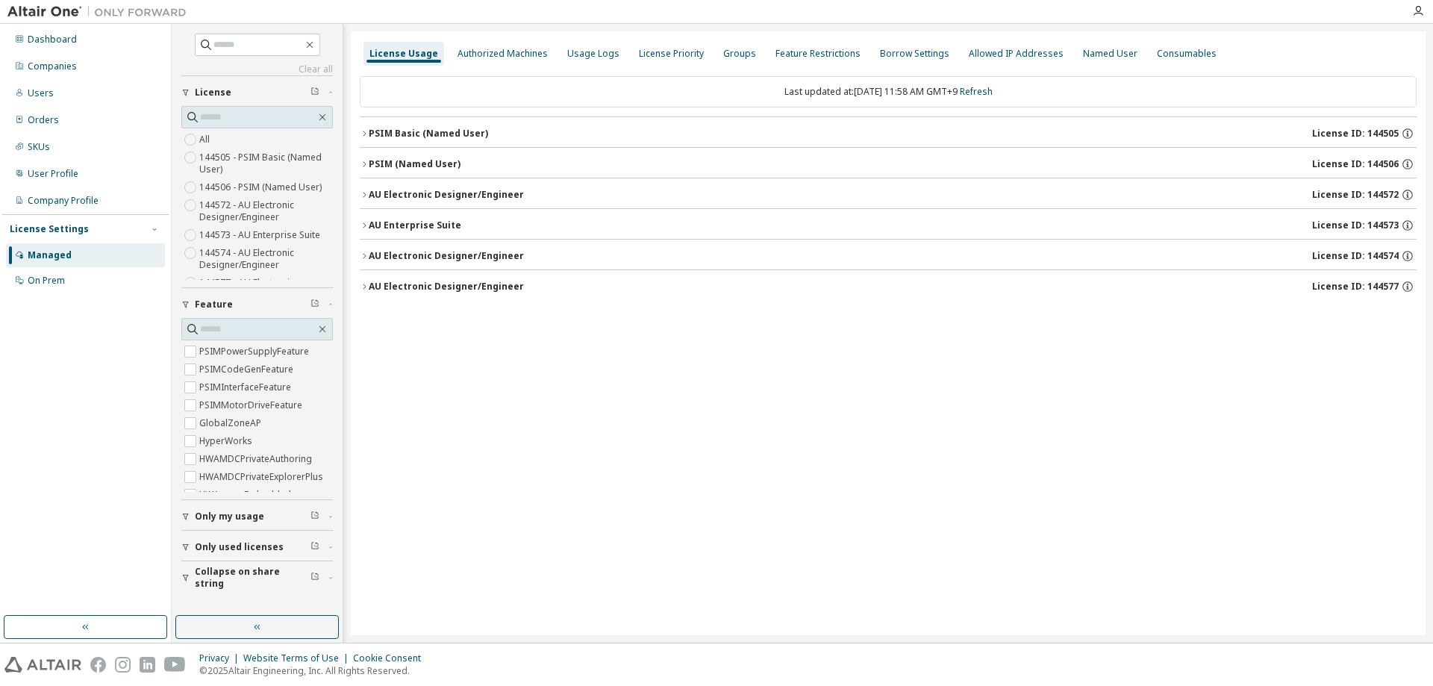
click at [369, 131] on button "PSIM Basic (Named User) License ID: 144505" at bounding box center [888, 133] width 1057 height 33
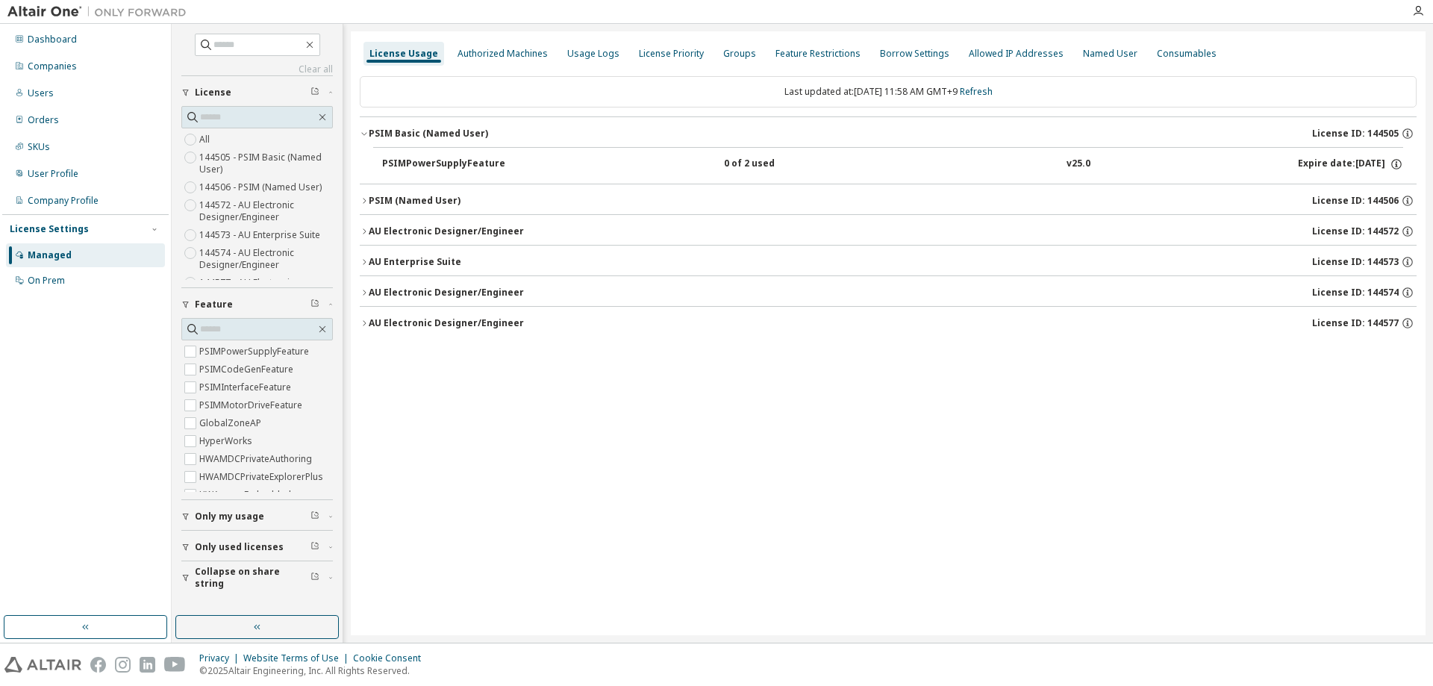
click at [366, 133] on icon "button" at bounding box center [364, 133] width 9 height 9
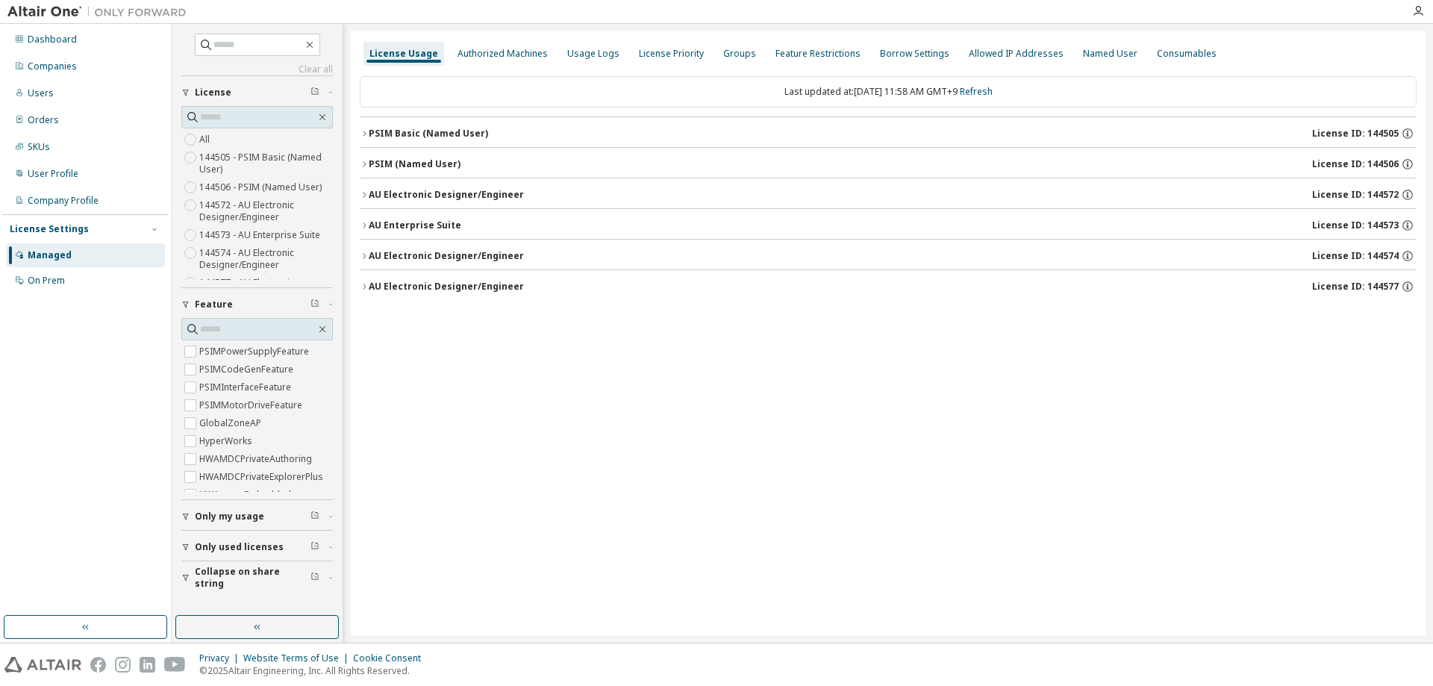
click at [369, 152] on button "PSIM (Named User) License ID: 144506" at bounding box center [888, 164] width 1057 height 33
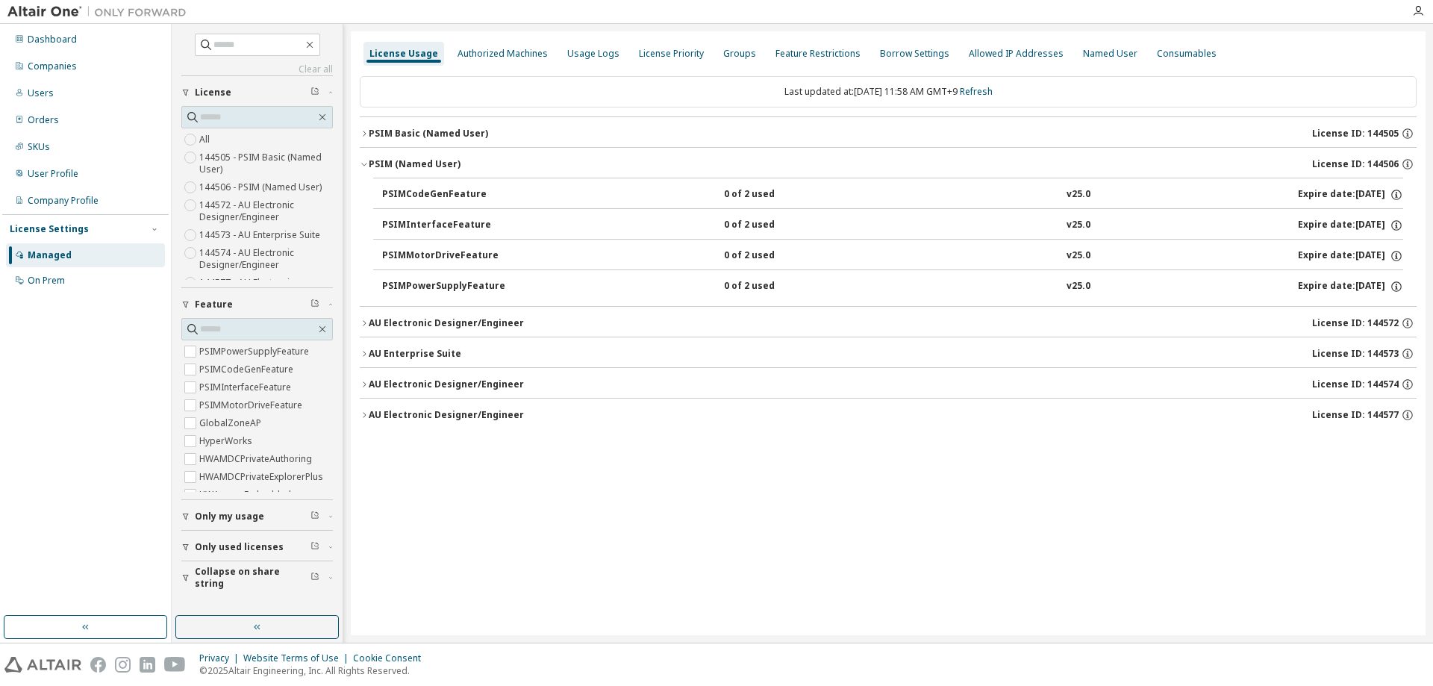
click at [366, 157] on button "PSIM (Named User) License ID: 144506" at bounding box center [888, 164] width 1057 height 33
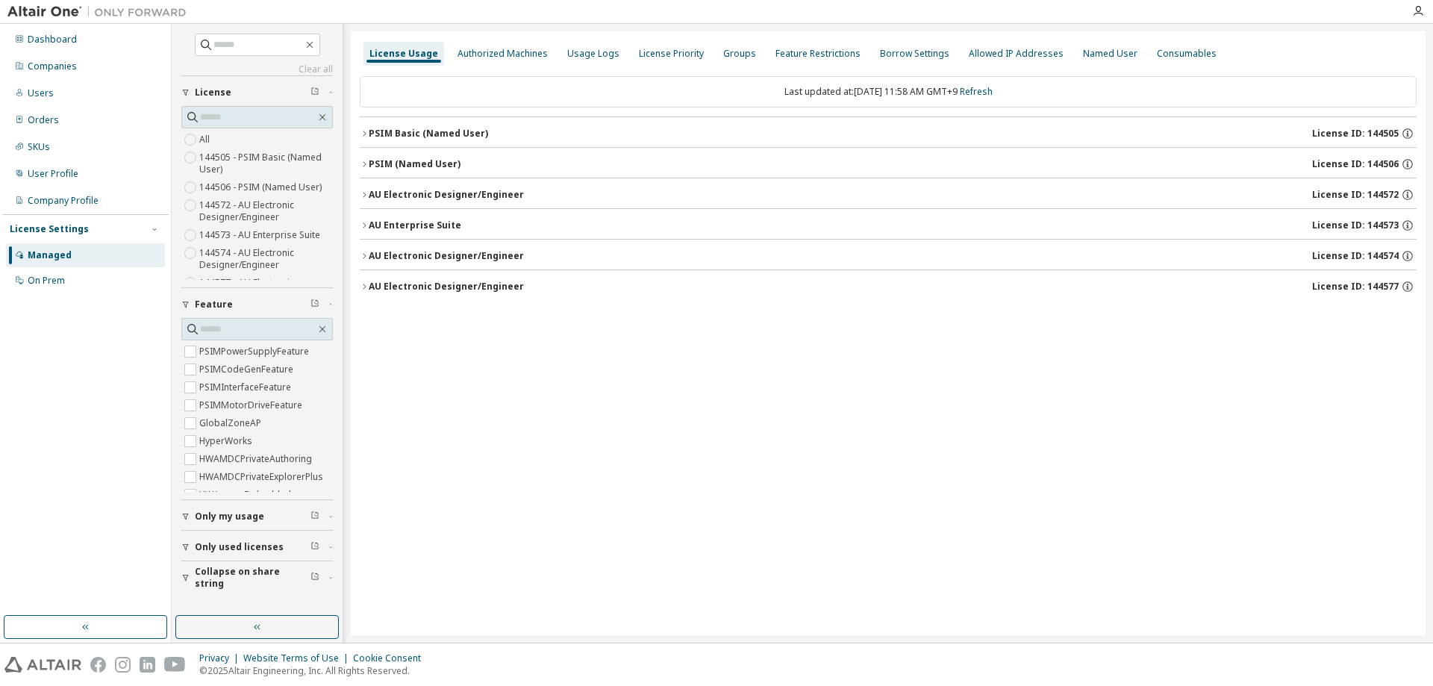
click at [367, 190] on icon "button" at bounding box center [364, 194] width 9 height 9
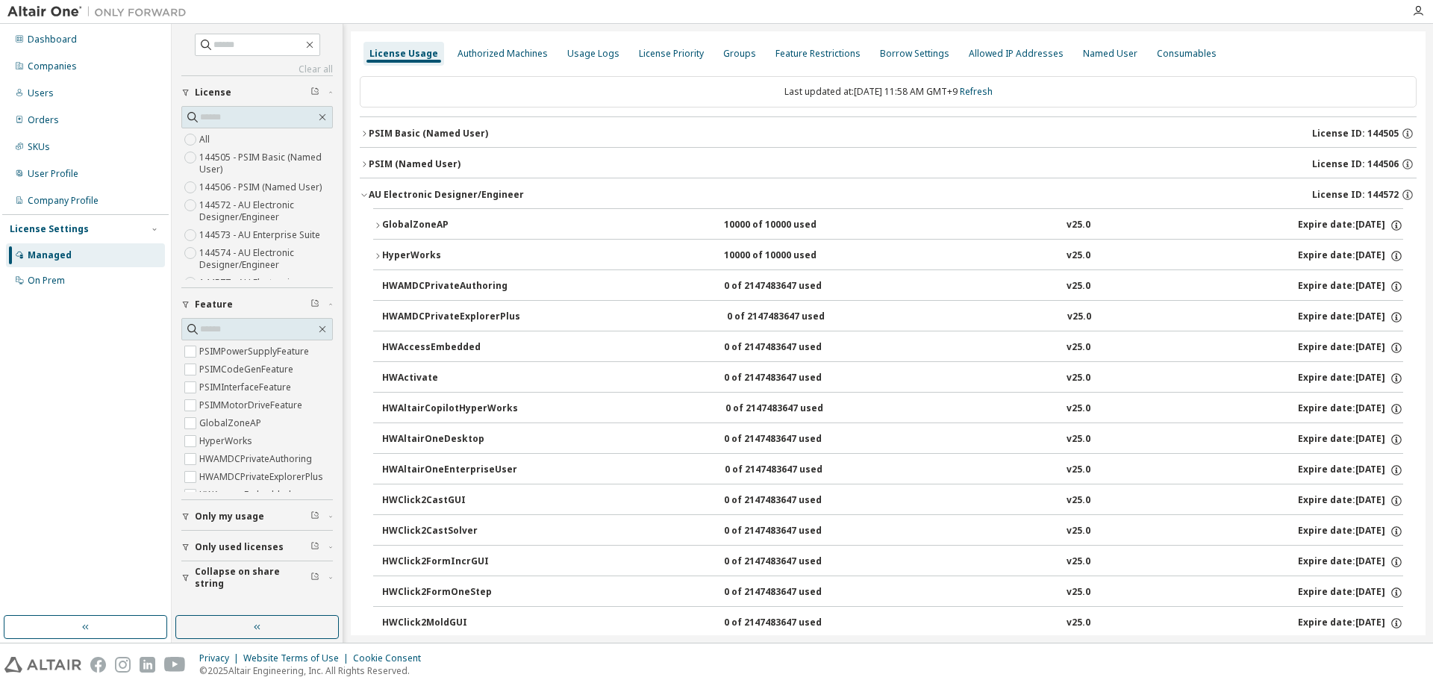
click at [366, 190] on button "AU Electronic Designer/Engineer License ID: 144572" at bounding box center [888, 194] width 1057 height 33
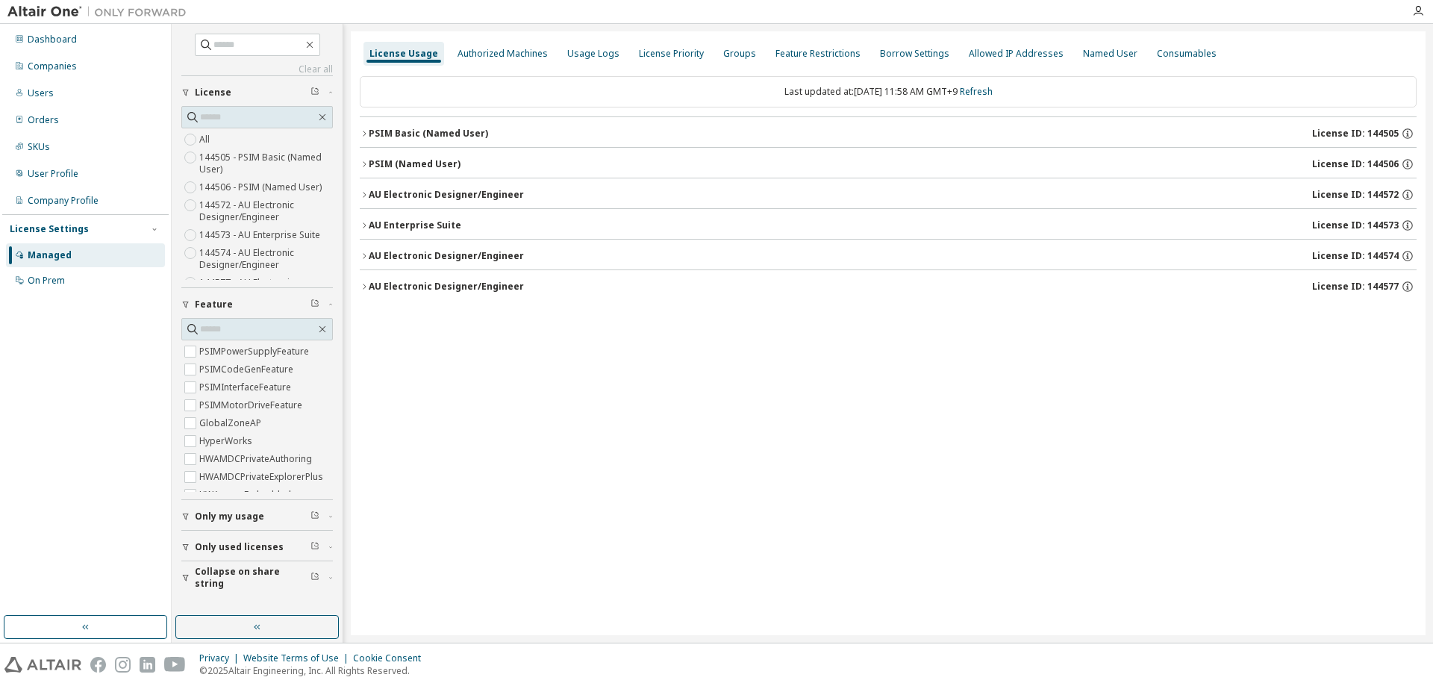
drag, startPoint x: 847, startPoint y: 325, endPoint x: 794, endPoint y: 369, distance: 69.4
click at [833, 341] on div "License Usage Authorized Machines Usage Logs License Priority Groups Feature Re…" at bounding box center [888, 333] width 1075 height 604
click at [692, 436] on div "License Usage Authorized Machines Usage Logs License Priority Groups Feature Re…" at bounding box center [888, 333] width 1075 height 604
click at [661, 426] on div "License Usage Authorized Machines Usage Logs License Priority Groups Feature Re…" at bounding box center [888, 333] width 1075 height 604
click at [362, 287] on icon "button" at bounding box center [364, 286] width 9 height 9
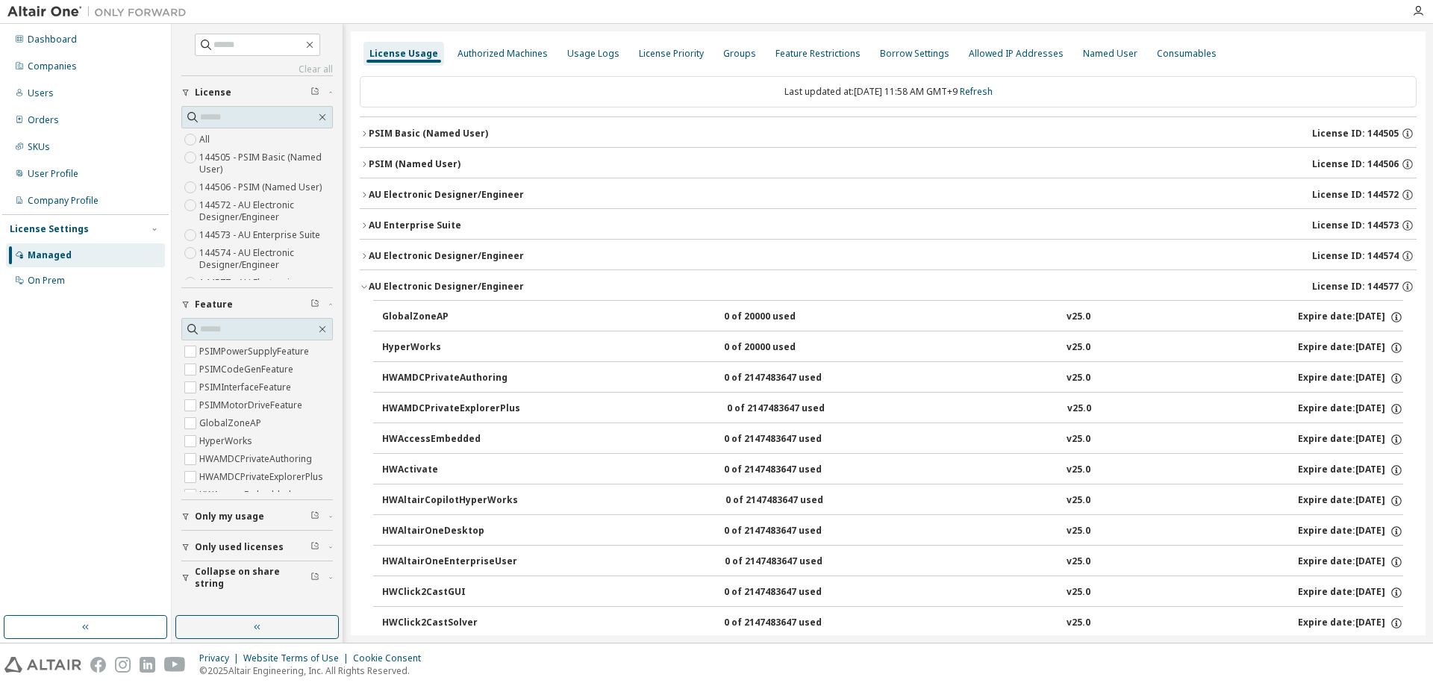
click at [364, 288] on icon "button" at bounding box center [363, 287] width 5 height 3
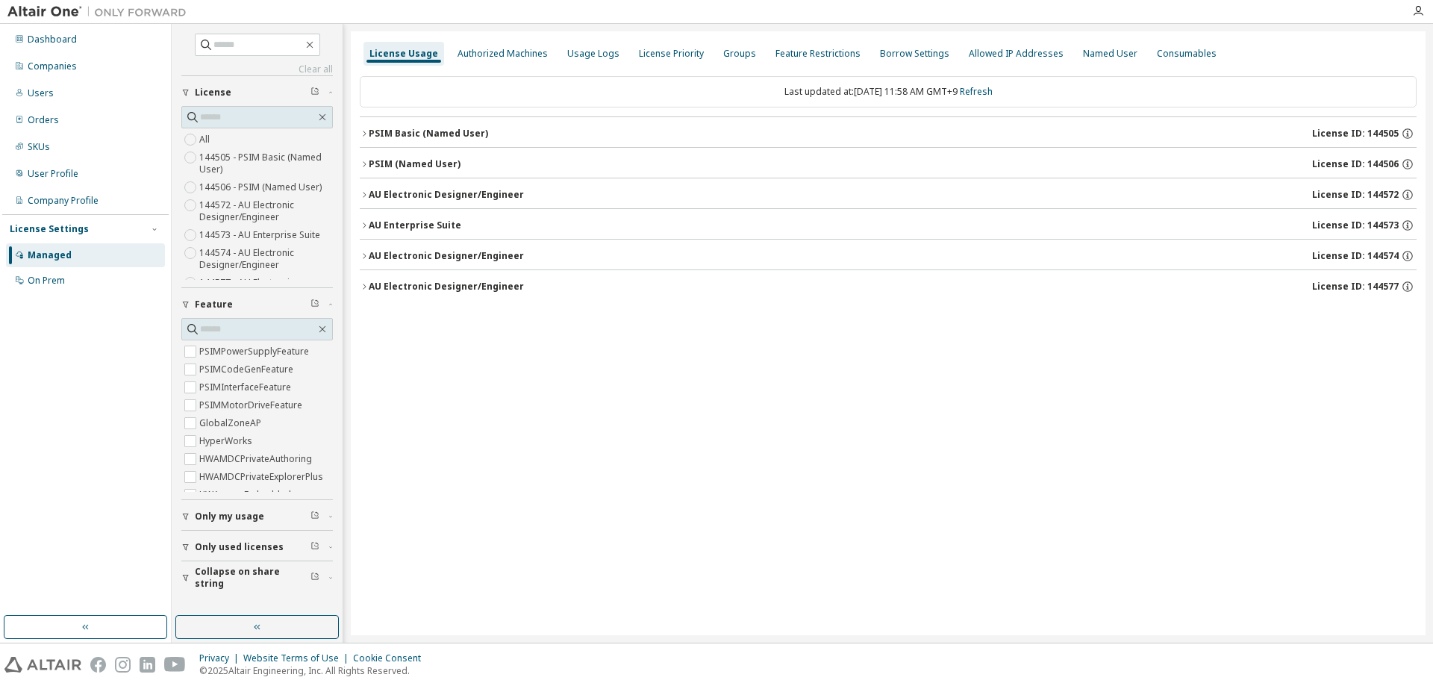
click at [899, 449] on div "License Usage Authorized Machines Usage Logs License Priority Groups Feature Re…" at bounding box center [888, 333] width 1075 height 604
click at [893, 506] on div "License Usage Authorized Machines Usage Logs License Priority Groups Feature Re…" at bounding box center [888, 333] width 1075 height 604
click at [243, 145] on div "All 144505 - PSIM Basic (Named User) 144506 - PSIM (Named User) 144572 - AU Ele…" at bounding box center [257, 217] width 152 height 173
click at [241, 153] on label "144505 - PSIM Basic (Named User)" at bounding box center [266, 164] width 134 height 30
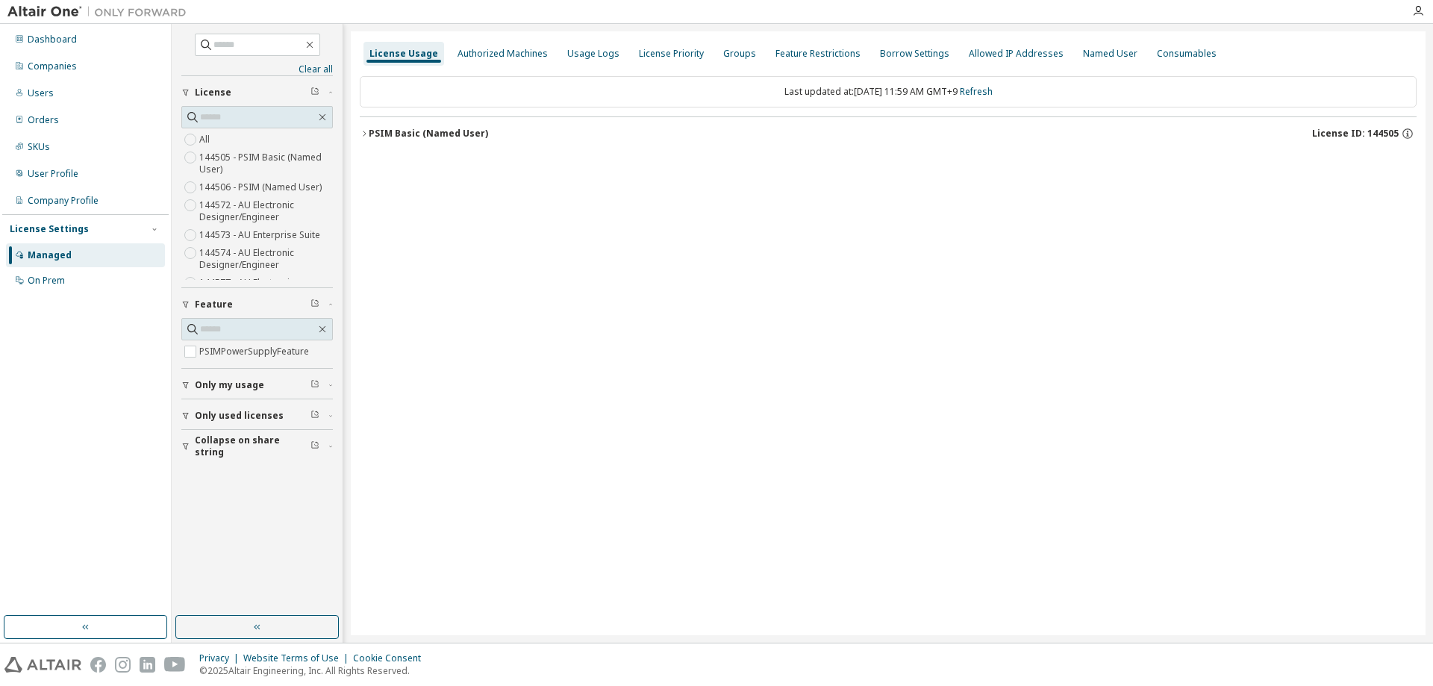
click at [360, 131] on div "License Usage Authorized Machines Usage Logs License Priority Groups Feature Re…" at bounding box center [888, 333] width 1075 height 604
click at [366, 132] on icon "button" at bounding box center [364, 133] width 9 height 9
click at [440, 135] on div "PSIM Basic (Named User)" at bounding box center [428, 134] width 119 height 12
click at [577, 341] on div "License Usage Authorized Machines Usage Logs License Priority Groups Feature Re…" at bounding box center [888, 333] width 1075 height 604
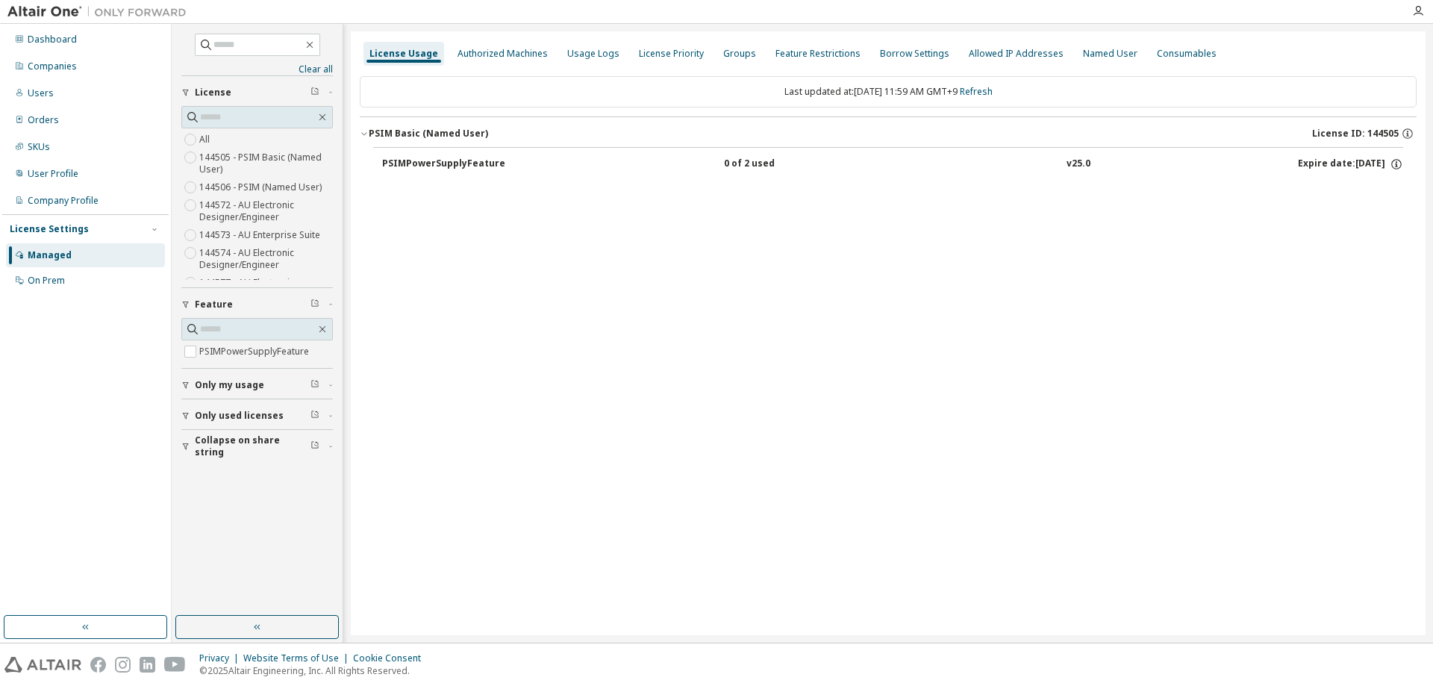
click at [590, 337] on div "License Usage Authorized Machines Usage Logs License Priority Groups Feature Re…" at bounding box center [888, 333] width 1075 height 604
click at [529, 338] on div "License Usage Authorized Machines Usage Logs License Priority Groups Feature Re…" at bounding box center [888, 333] width 1075 height 604
click at [566, 321] on div "License Usage Authorized Machines Usage Logs License Priority Groups Feature Re…" at bounding box center [888, 333] width 1075 height 604
click at [537, 370] on div "License Usage Authorized Machines Usage Logs License Priority Groups Feature Re…" at bounding box center [888, 333] width 1075 height 604
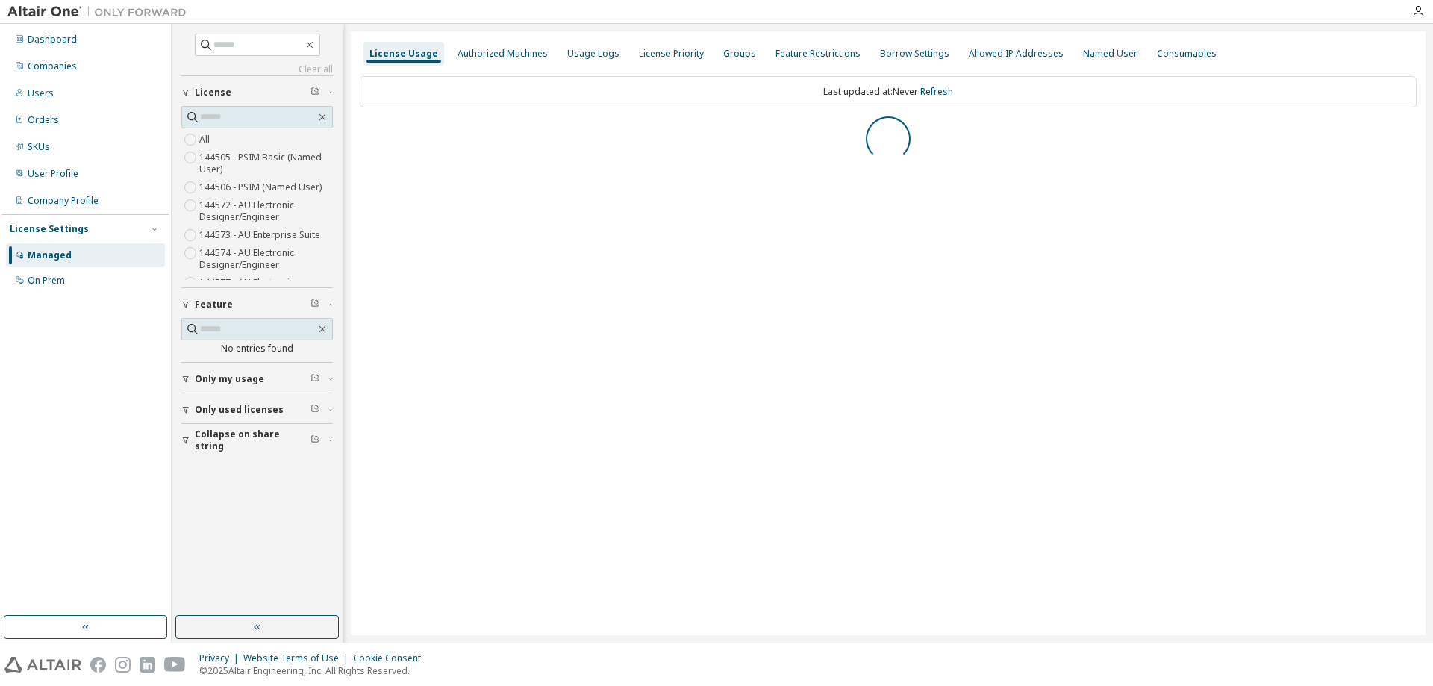
click at [752, 349] on div "License Usage Authorized Machines Usage Logs License Priority Groups Feature Re…" at bounding box center [888, 333] width 1075 height 604
click at [738, 400] on div "License Usage Authorized Machines Usage Logs License Priority Groups Feature Re…" at bounding box center [888, 333] width 1075 height 604
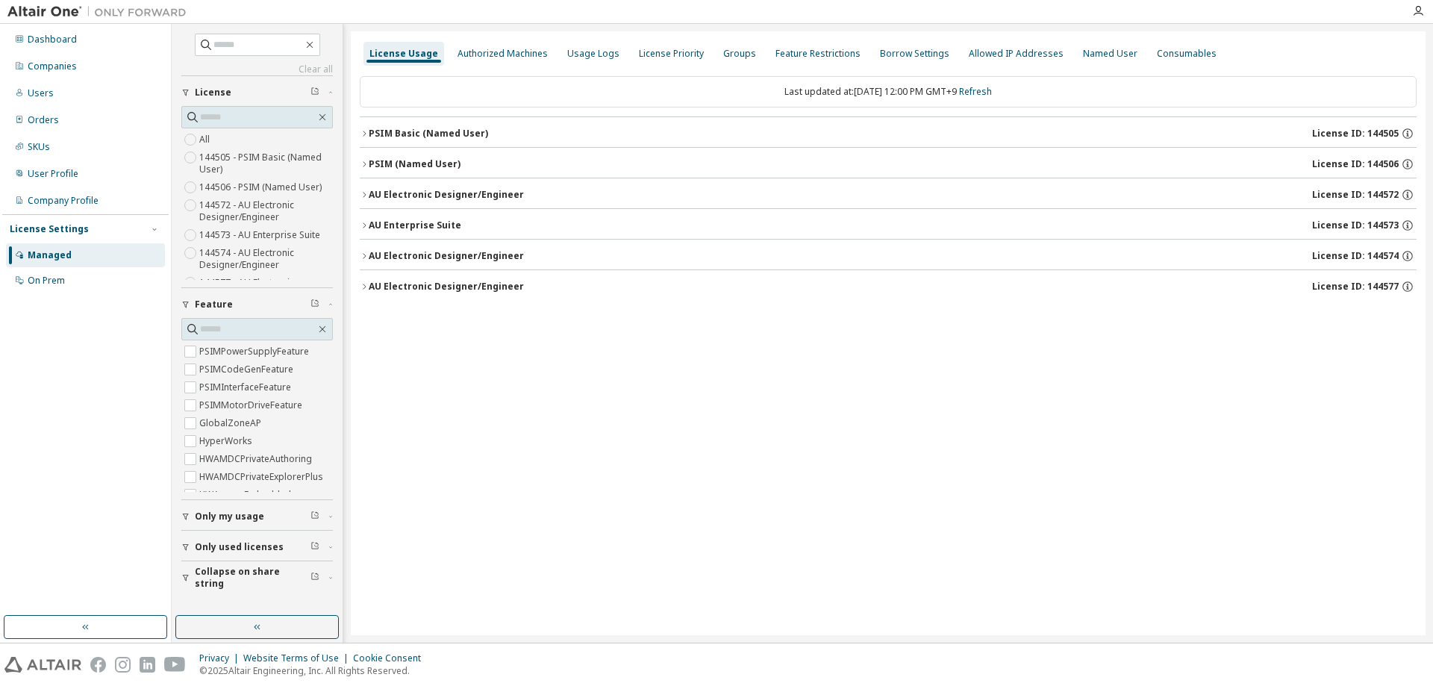
click at [733, 400] on div "License Usage Authorized Machines Usage Logs License Priority Groups Feature Re…" at bounding box center [888, 333] width 1075 height 604
click at [658, 533] on div "License Usage Authorized Machines Usage Logs License Priority Groups Feature Re…" at bounding box center [888, 333] width 1075 height 604
click at [549, 372] on div "License Usage Authorized Machines Usage Logs License Priority Groups Feature Re…" at bounding box center [888, 333] width 1075 height 604
